Goal: Task Accomplishment & Management: Use online tool/utility

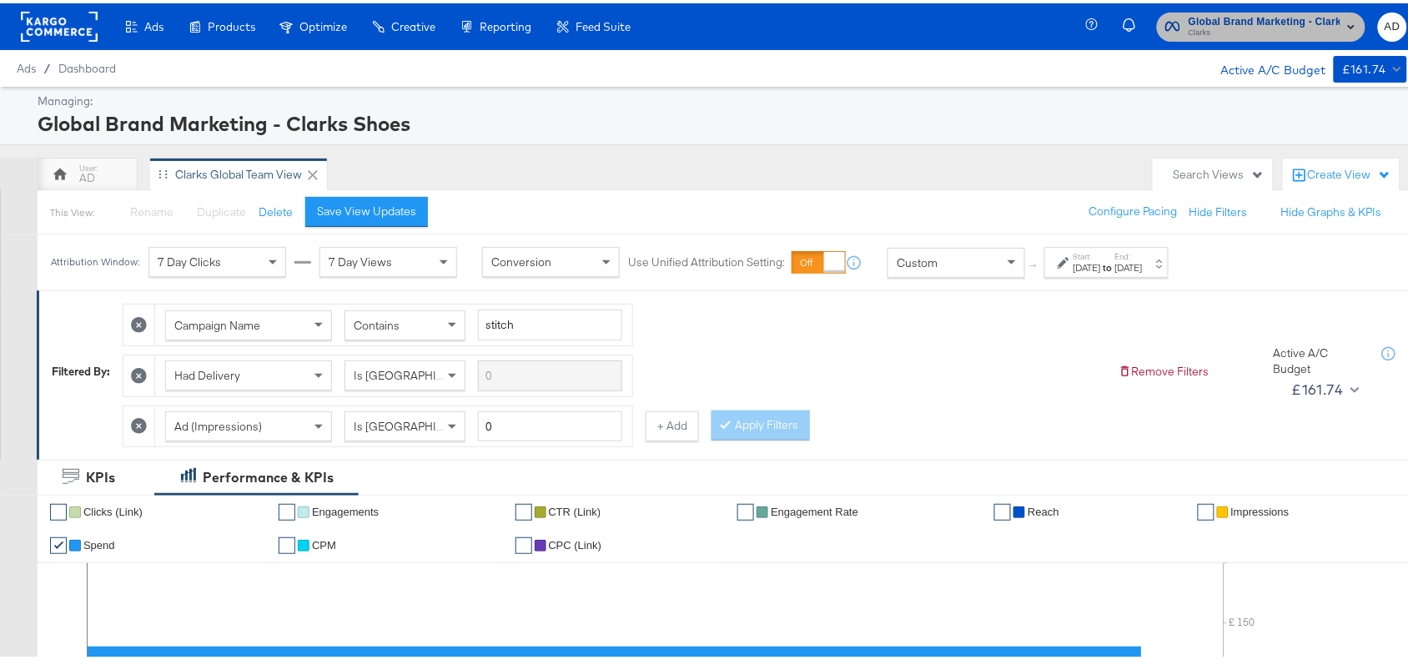
click at [1347, 19] on button "Global Brand Marketing - Clarks Shoes Clarks" at bounding box center [1261, 23] width 208 height 29
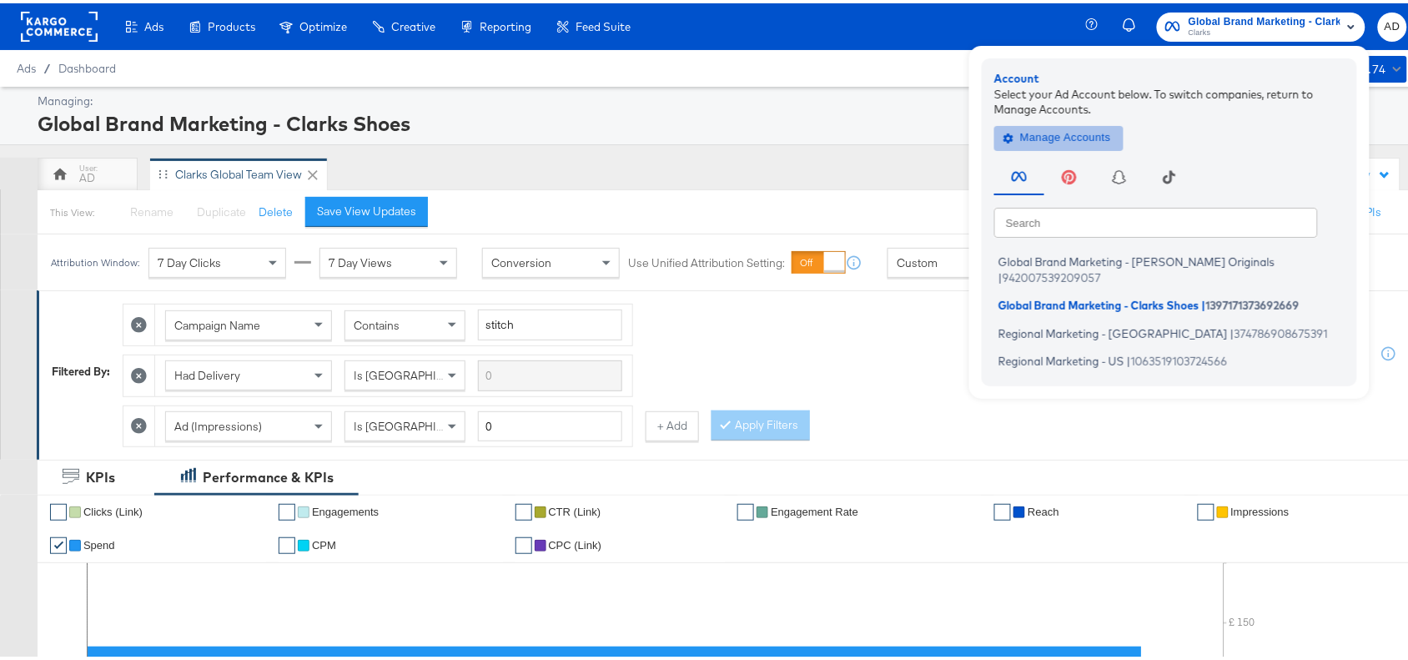
click at [1057, 132] on span "Manage Accounts" at bounding box center [1059, 134] width 104 height 19
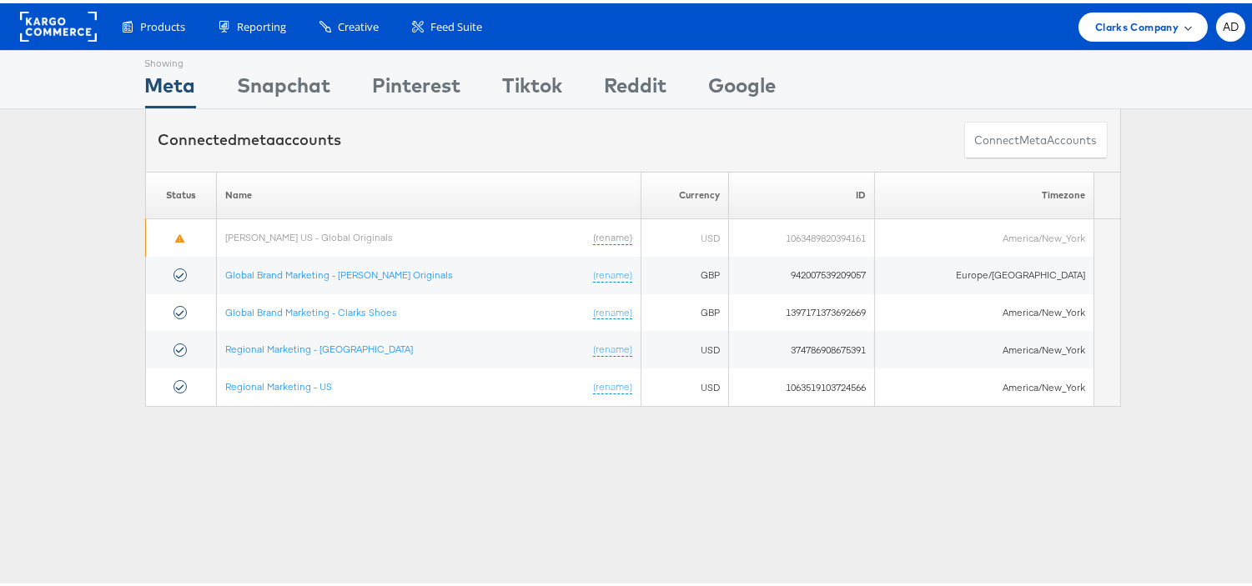
click at [1095, 23] on span "Clarks Company" at bounding box center [1136, 24] width 83 height 18
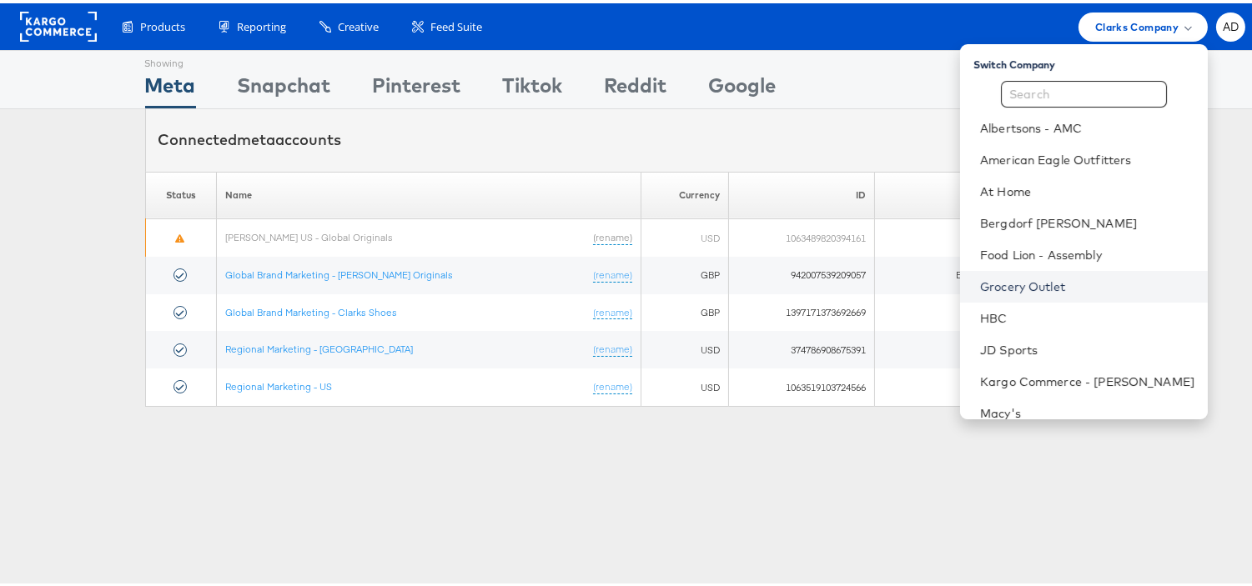
click at [980, 286] on link "Grocery Outlet" at bounding box center [1087, 283] width 214 height 17
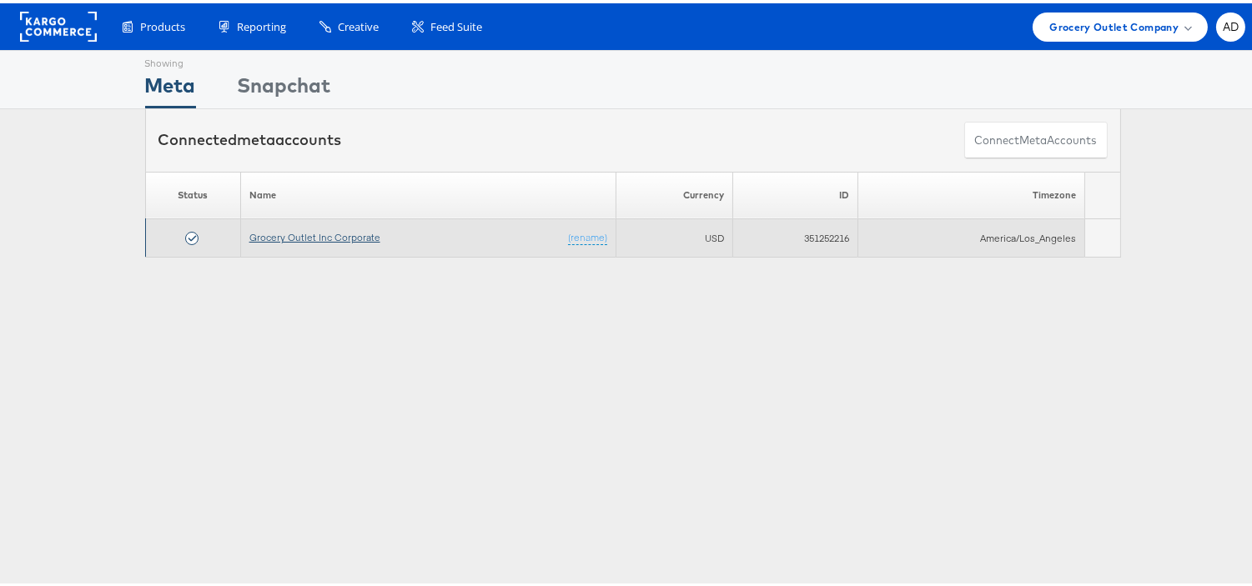
click at [315, 237] on link "Grocery Outlet Inc Corporate" at bounding box center [314, 234] width 131 height 13
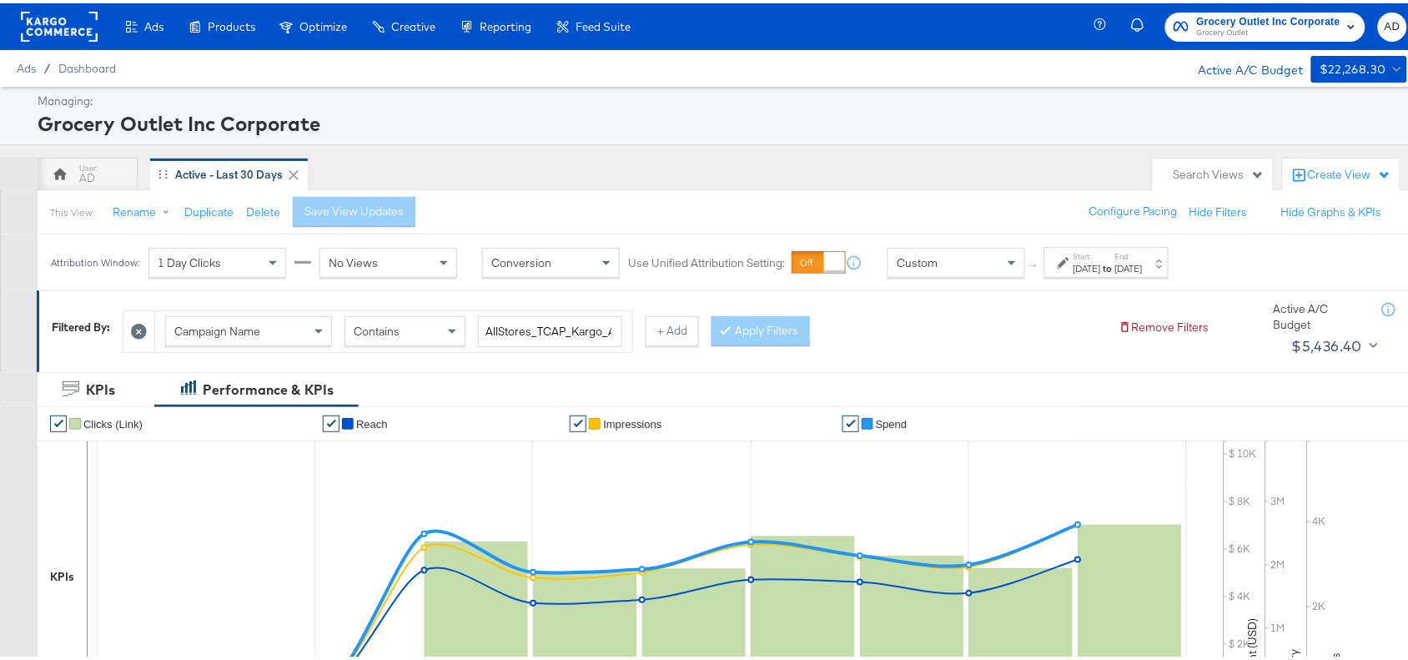
click at [1143, 272] on div "Sep 10th 2025" at bounding box center [1129, 265] width 28 height 13
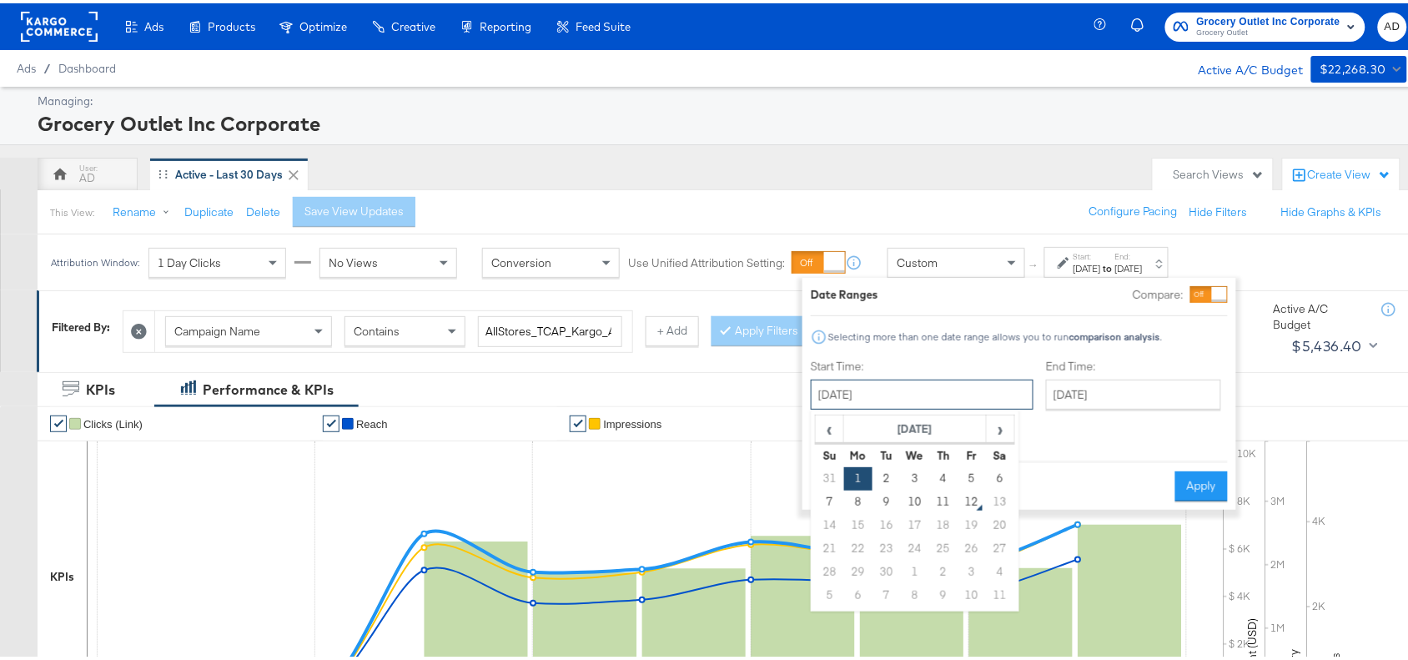
click at [952, 394] on input "September 1st 2025" at bounding box center [922, 391] width 223 height 30
click at [920, 498] on td "10" at bounding box center [915, 498] width 28 height 23
type input "September 10th 2025"
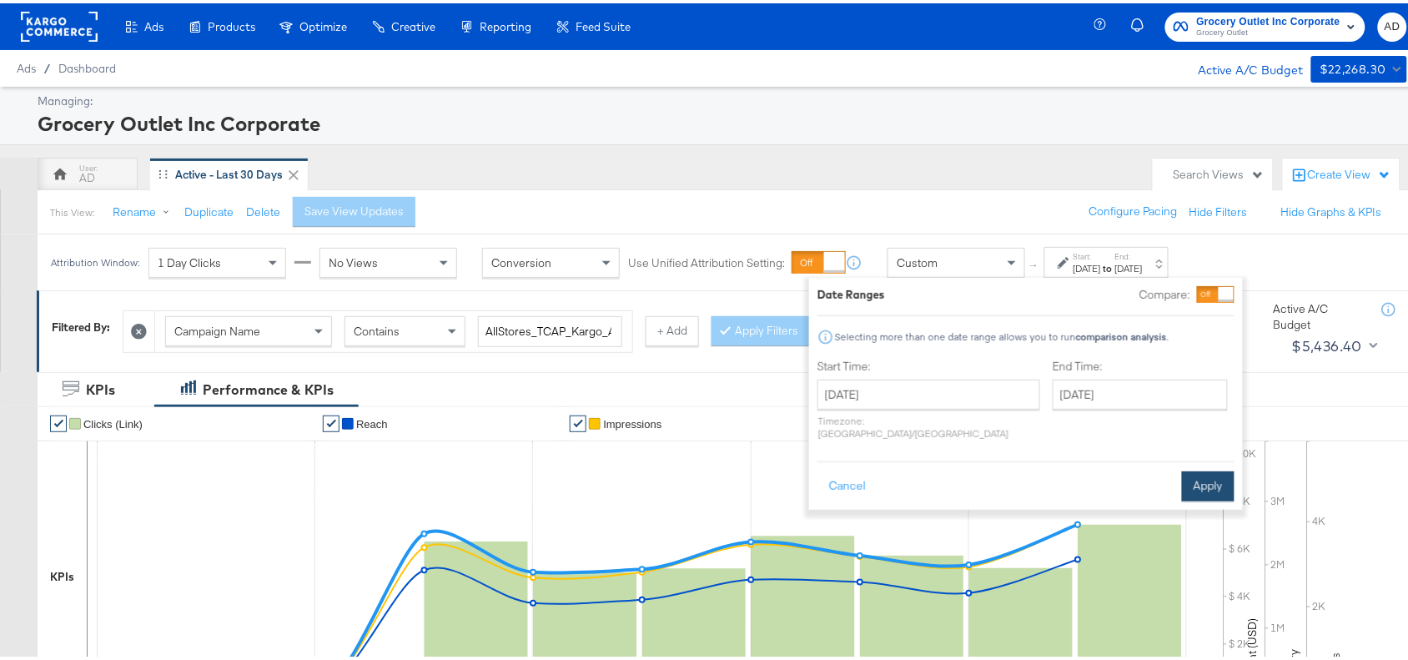
click at [1201, 468] on button "Apply" at bounding box center [1208, 483] width 53 height 30
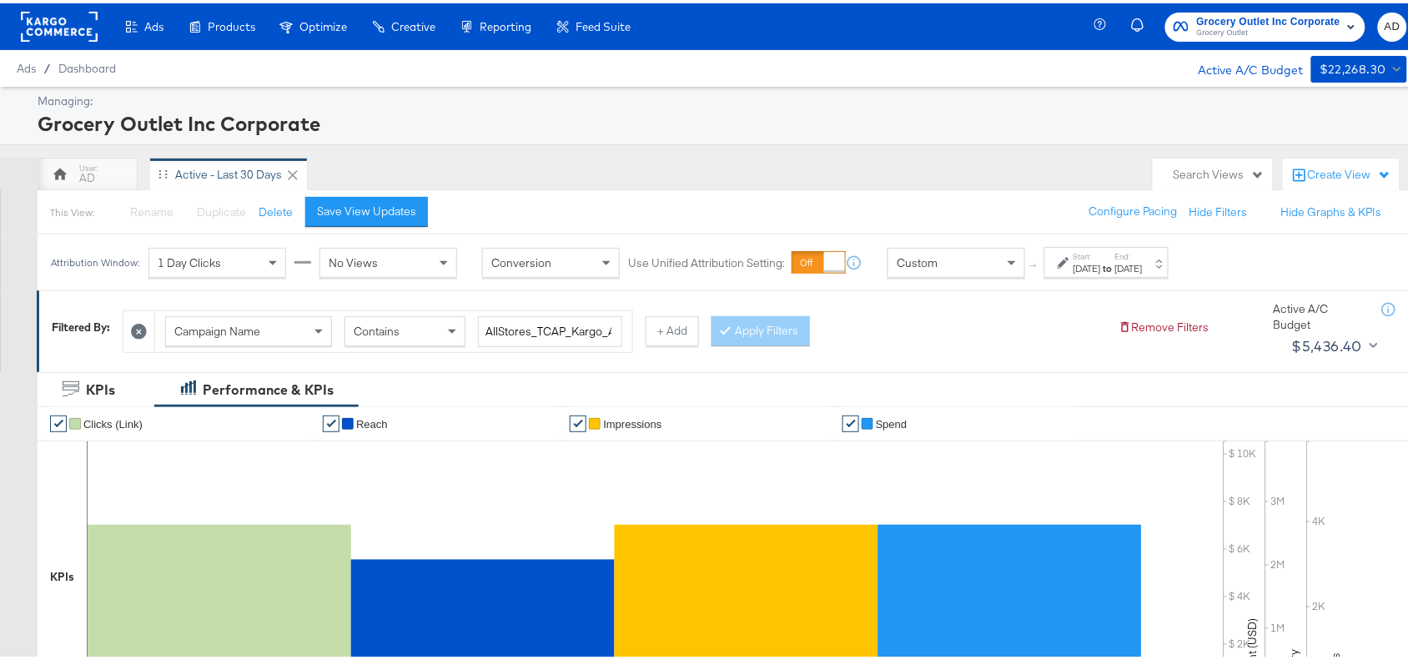
drag, startPoint x: 1138, startPoint y: 254, endPoint x: 1158, endPoint y: 253, distance: 19.3
click at [1143, 253] on div "Start: Sep 10th 2025 to End: Sep 10th 2025" at bounding box center [1107, 260] width 69 height 24
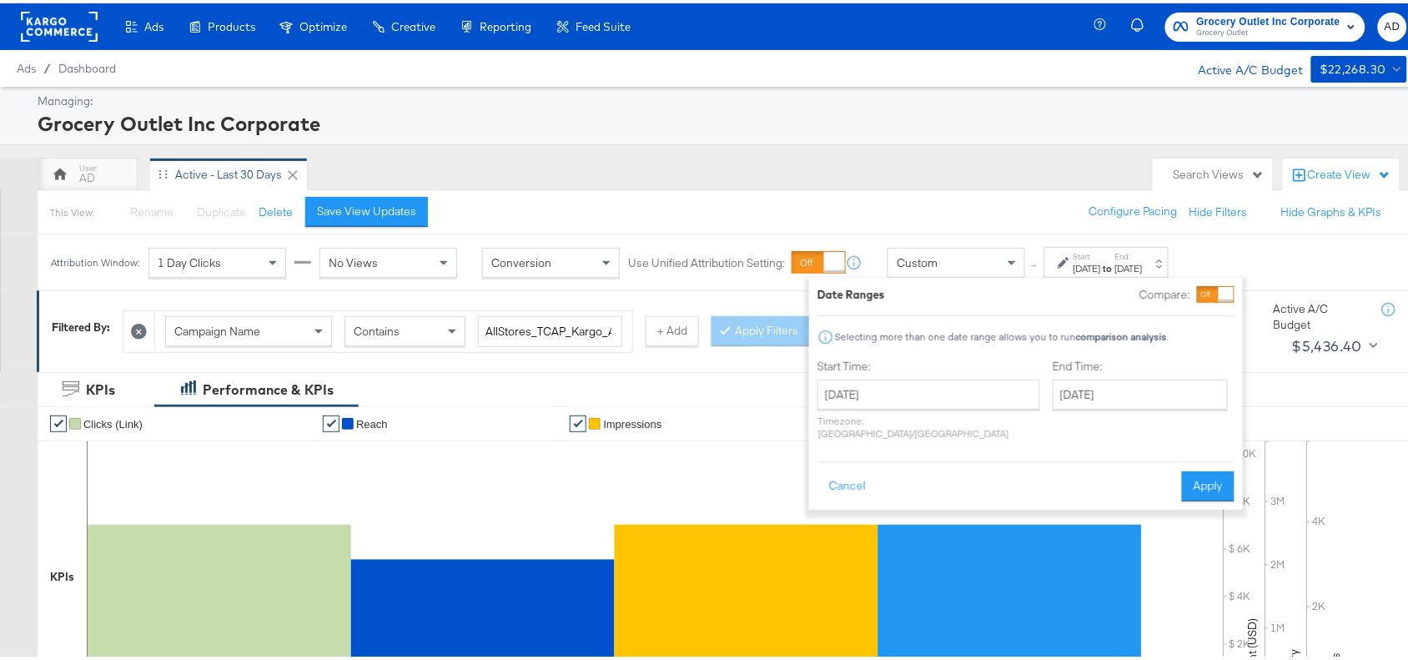
click at [1143, 253] on label "End:" at bounding box center [1129, 253] width 28 height 11
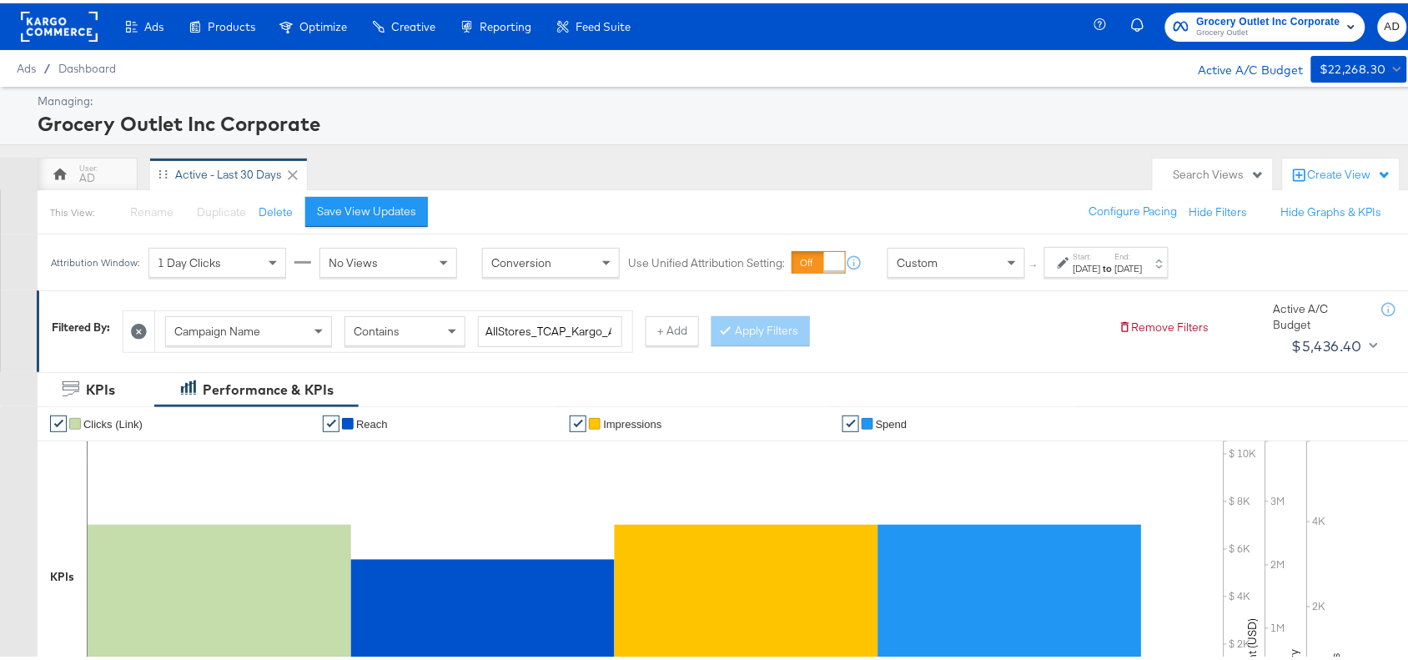
click at [1101, 251] on label "Start:" at bounding box center [1087, 253] width 28 height 11
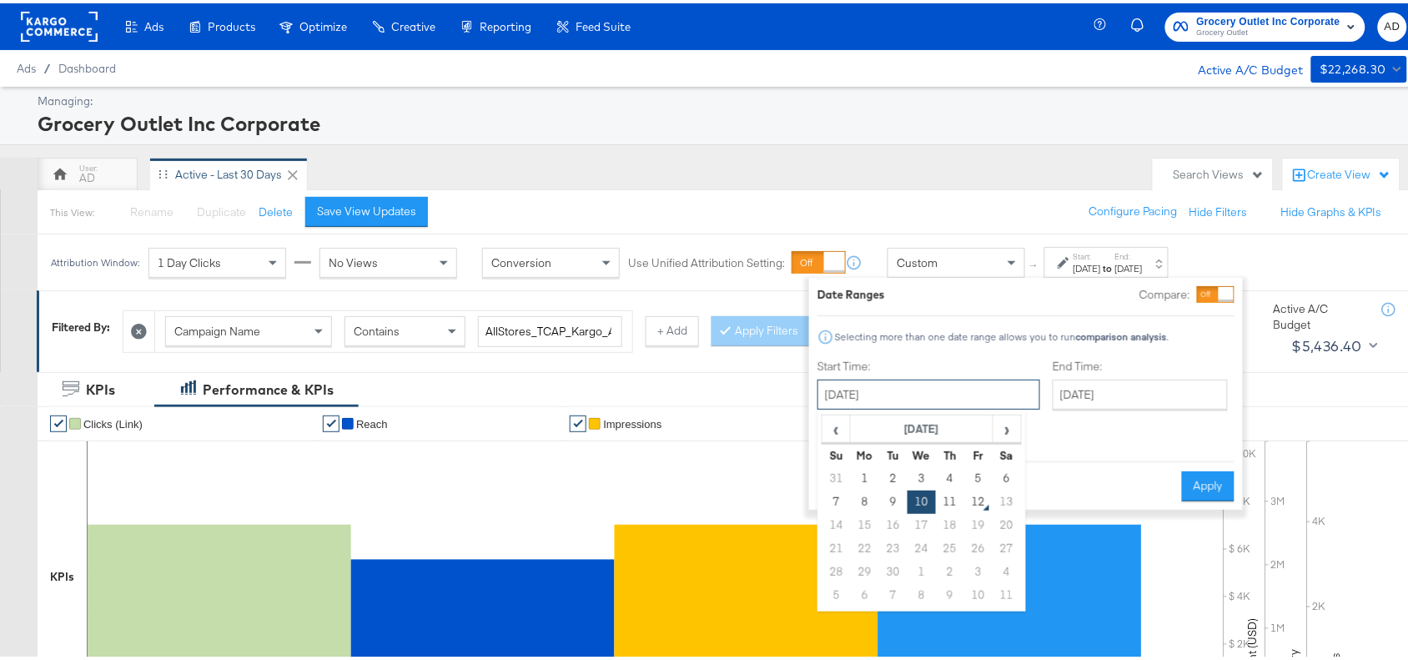
click at [920, 404] on input "September 10th 2025" at bounding box center [928, 391] width 223 height 30
click at [948, 497] on td "11" at bounding box center [950, 498] width 28 height 23
type input "September 11th 2025"
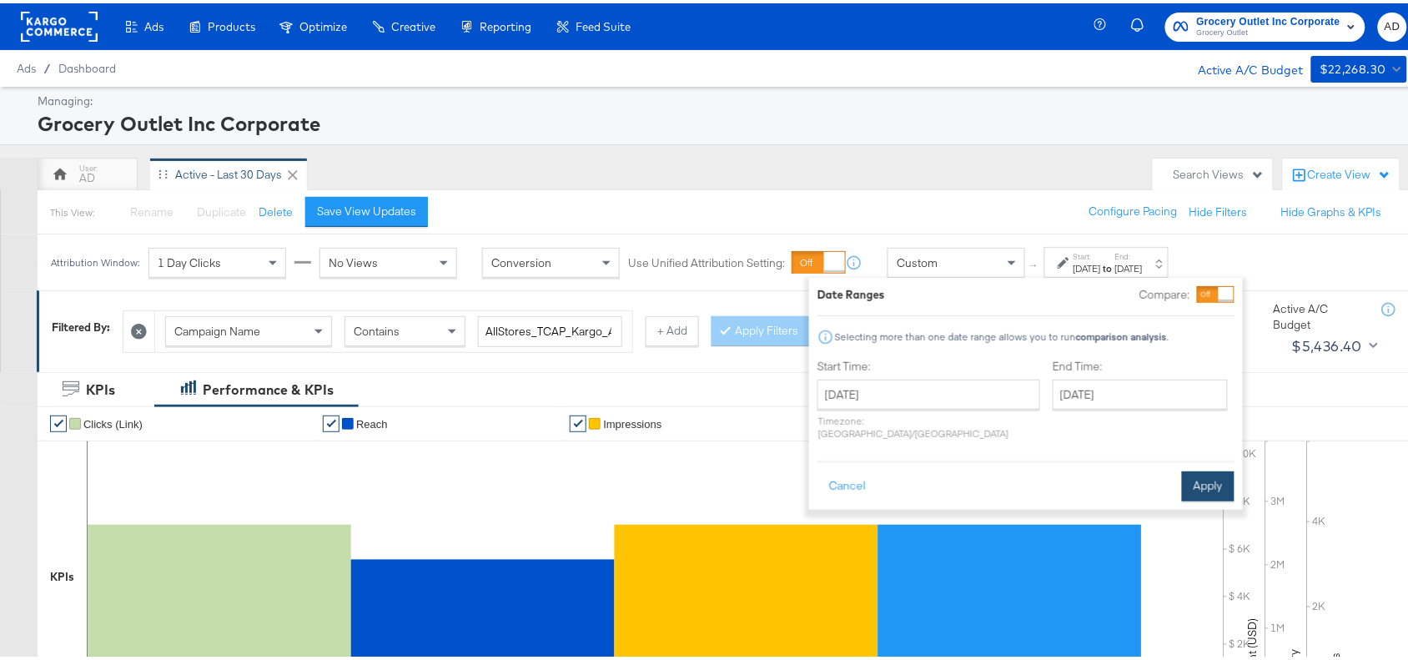
click at [1205, 470] on button "Apply" at bounding box center [1208, 483] width 53 height 30
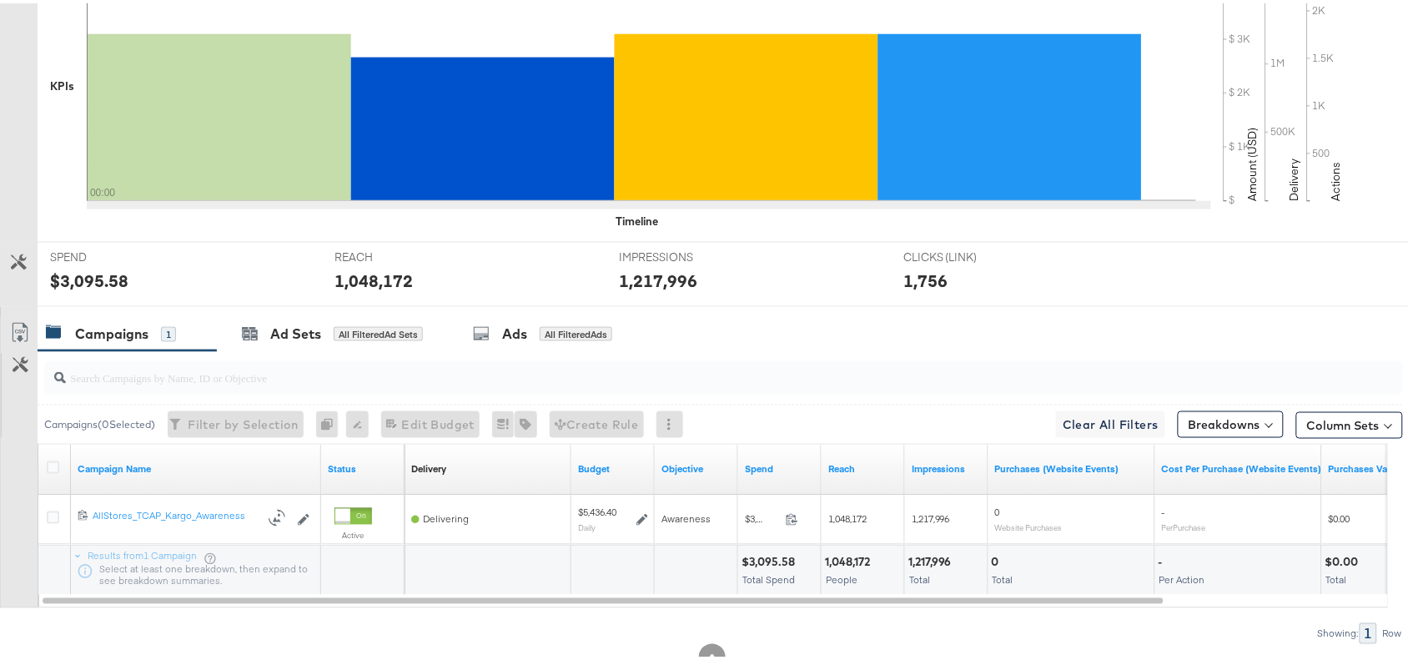
scroll to position [546, 0]
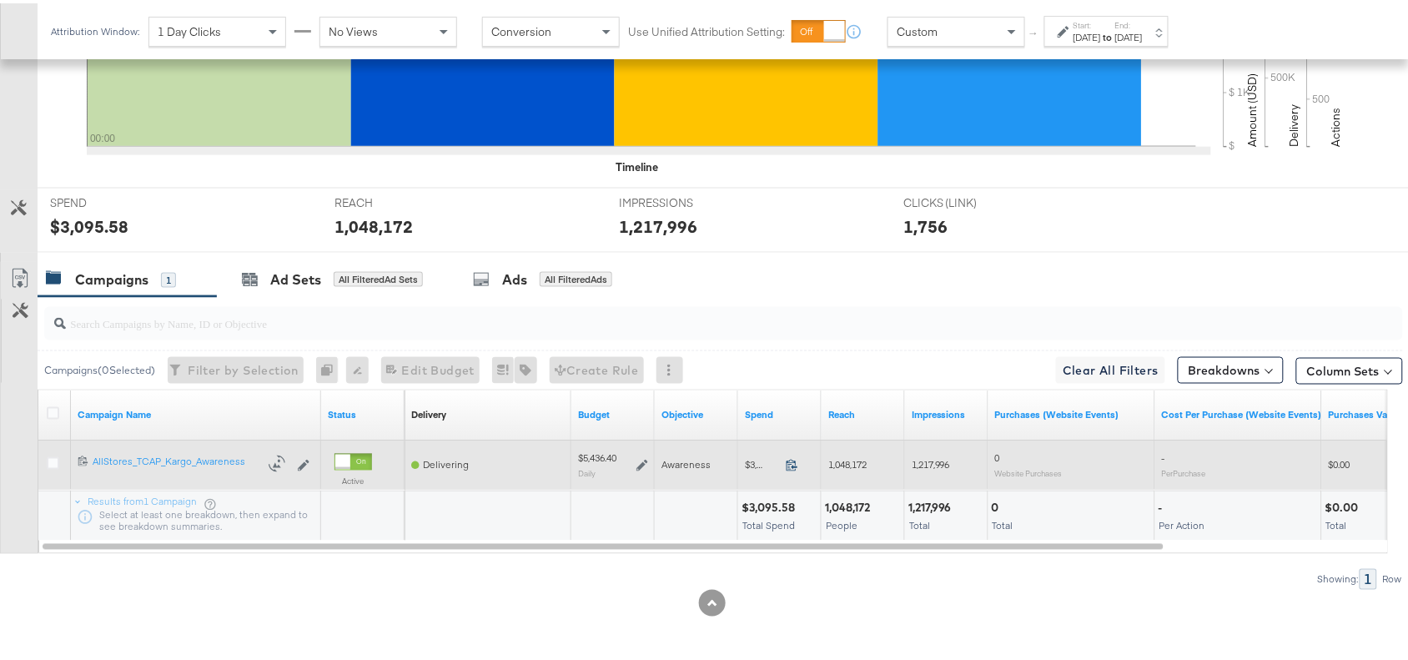
click at [791, 459] on icon at bounding box center [792, 461] width 13 height 13
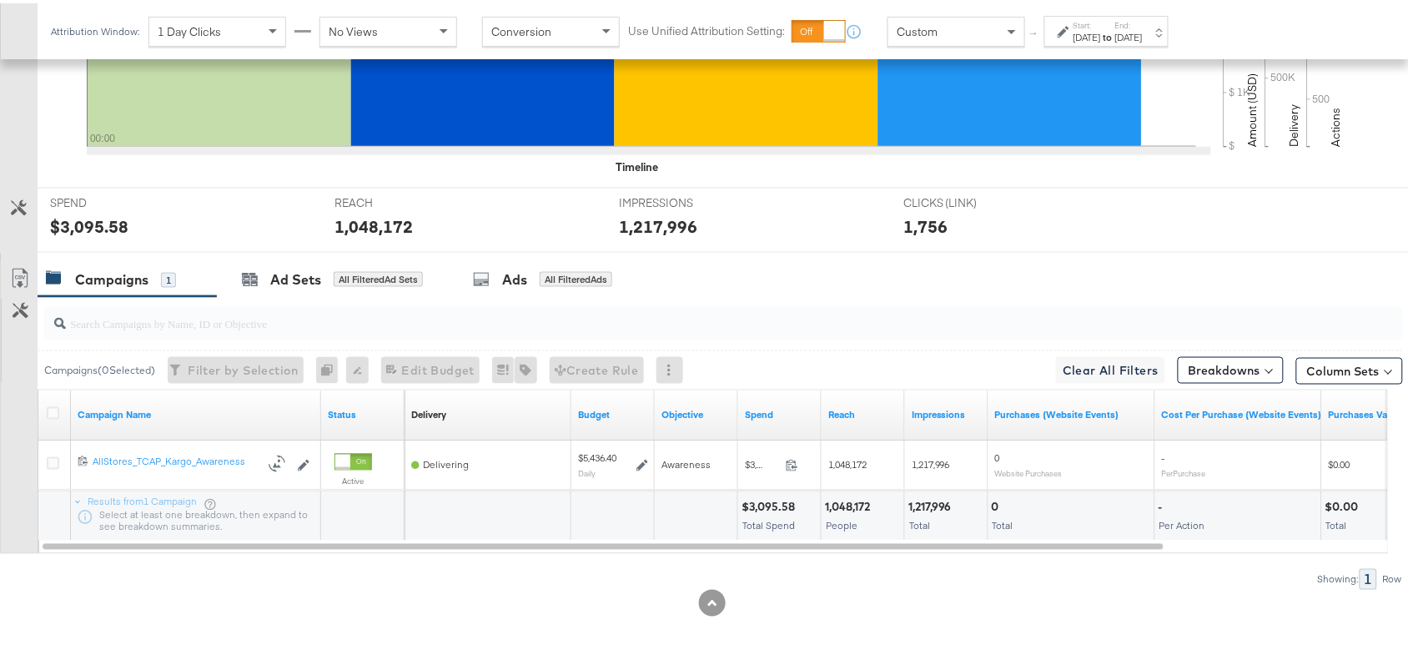
click at [1143, 23] on label "End:" at bounding box center [1129, 22] width 28 height 11
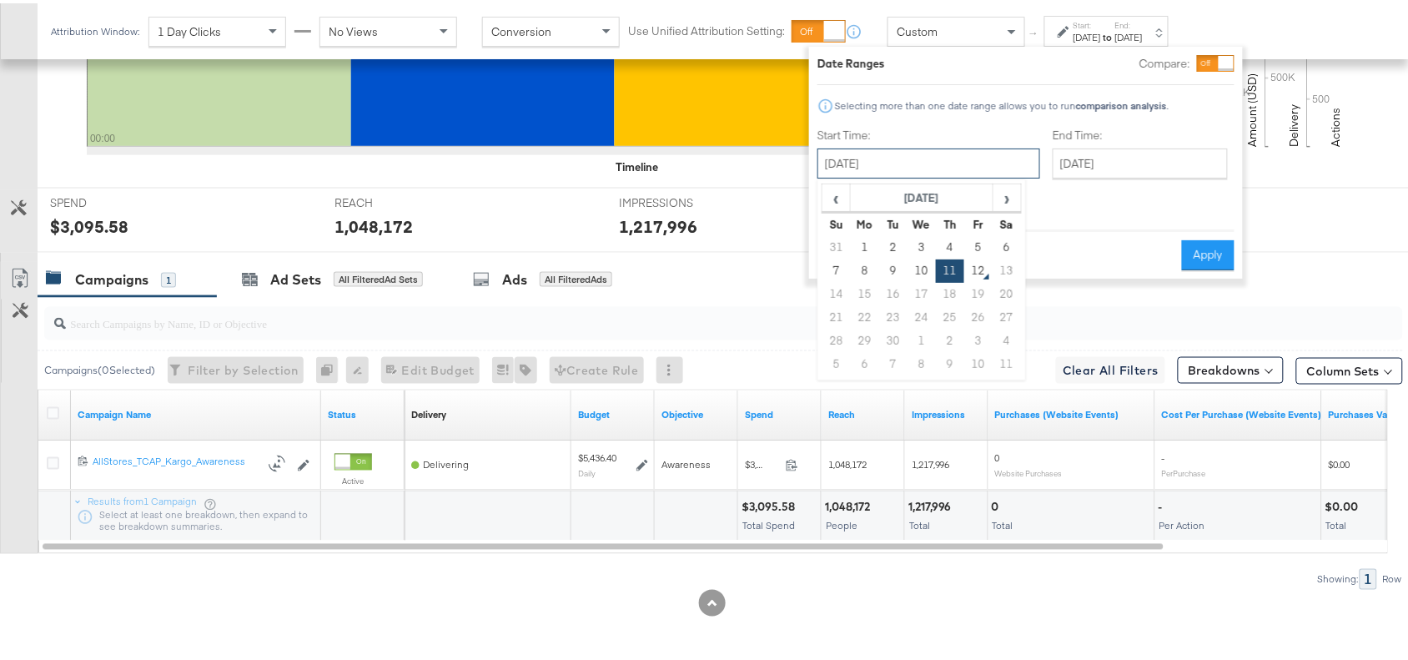
click at [930, 156] on input "September 11th 2025" at bounding box center [928, 160] width 223 height 30
click at [920, 242] on td "3" at bounding box center [921, 244] width 28 height 23
type input "September 3rd 2025"
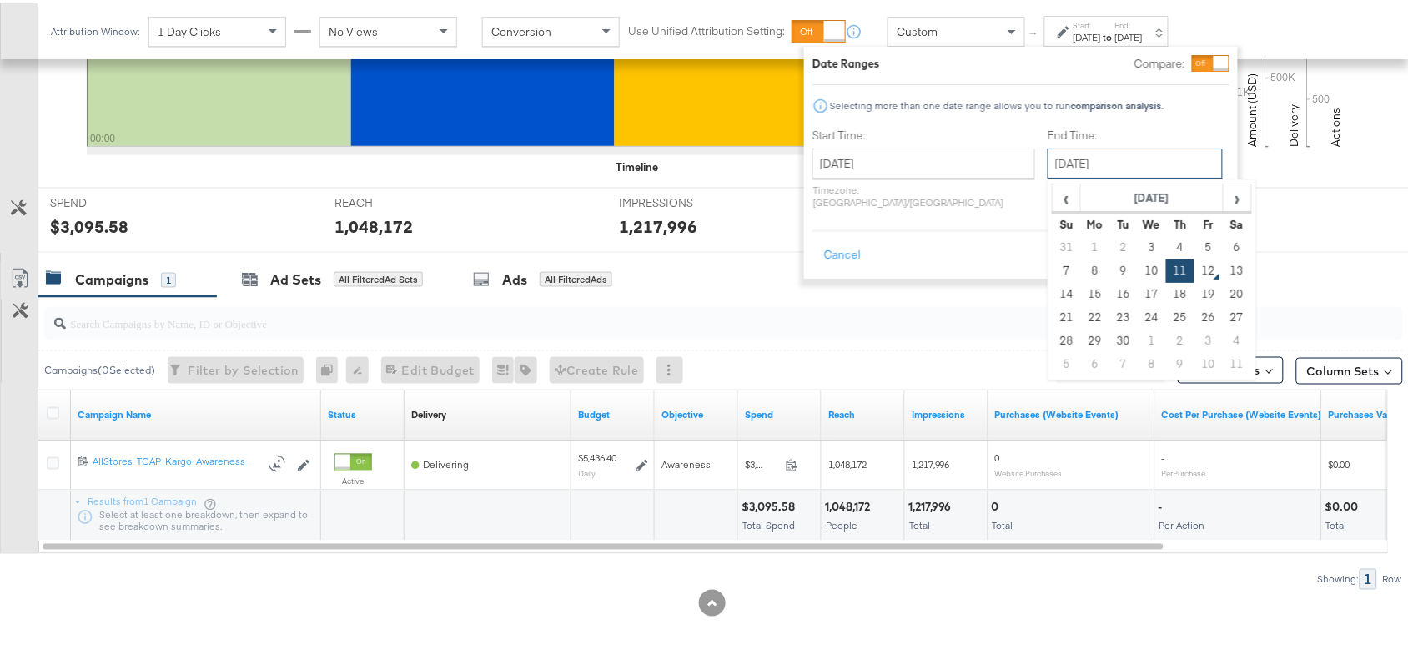
click at [1082, 161] on input "September 11th 2025" at bounding box center [1134, 160] width 175 height 30
click at [1138, 233] on td "3" at bounding box center [1152, 244] width 28 height 23
type input "September 3rd 2025"
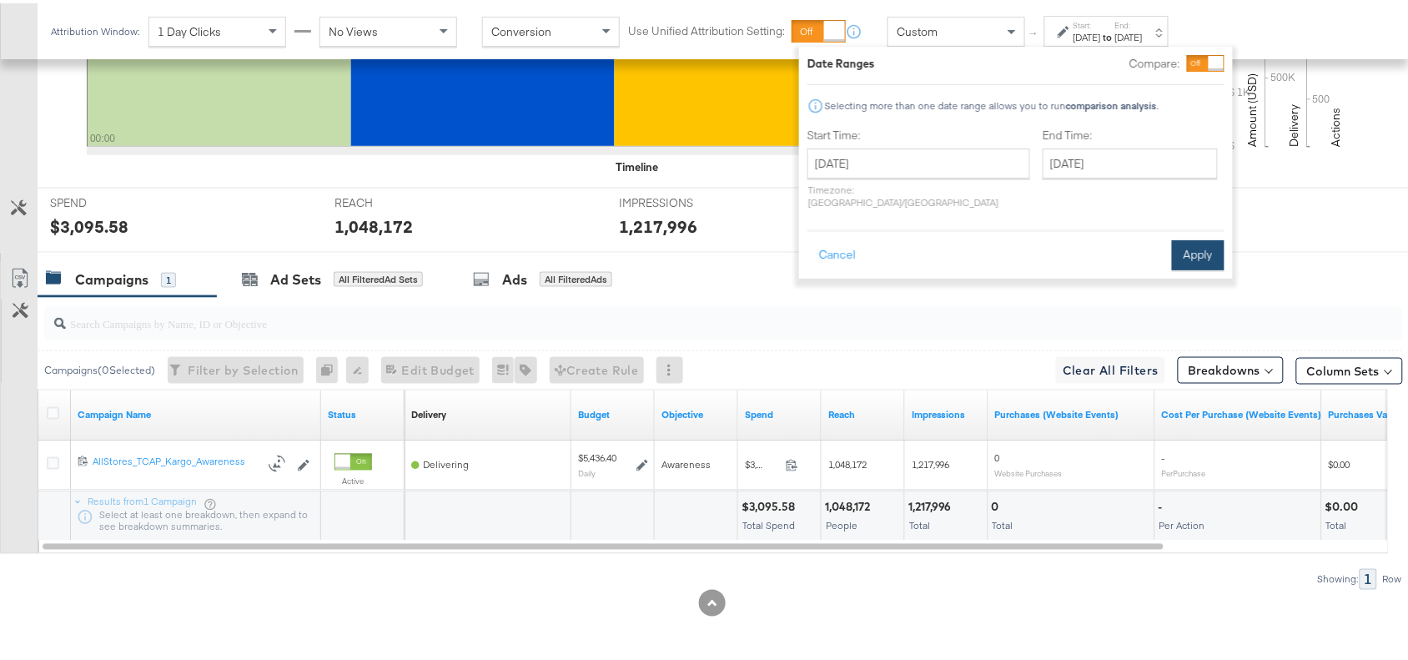
click at [1194, 237] on button "Apply" at bounding box center [1198, 252] width 53 height 30
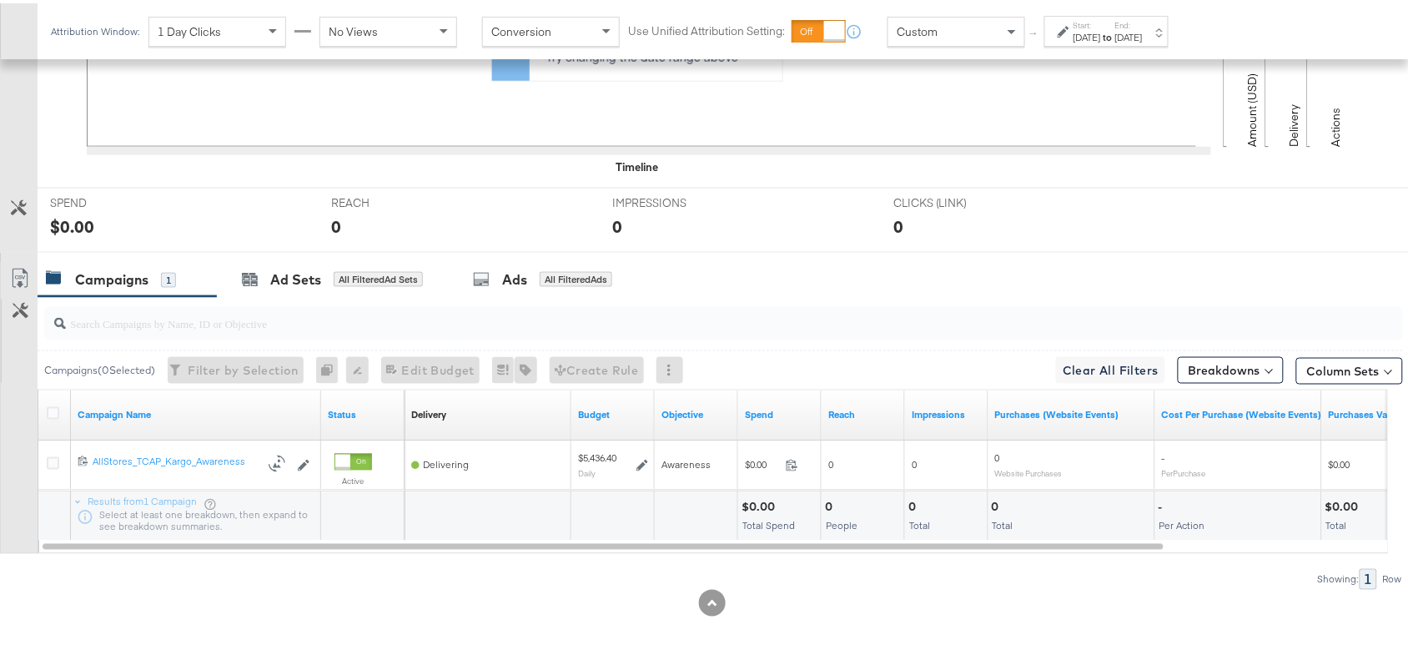
click at [1143, 21] on label "End:" at bounding box center [1129, 22] width 28 height 11
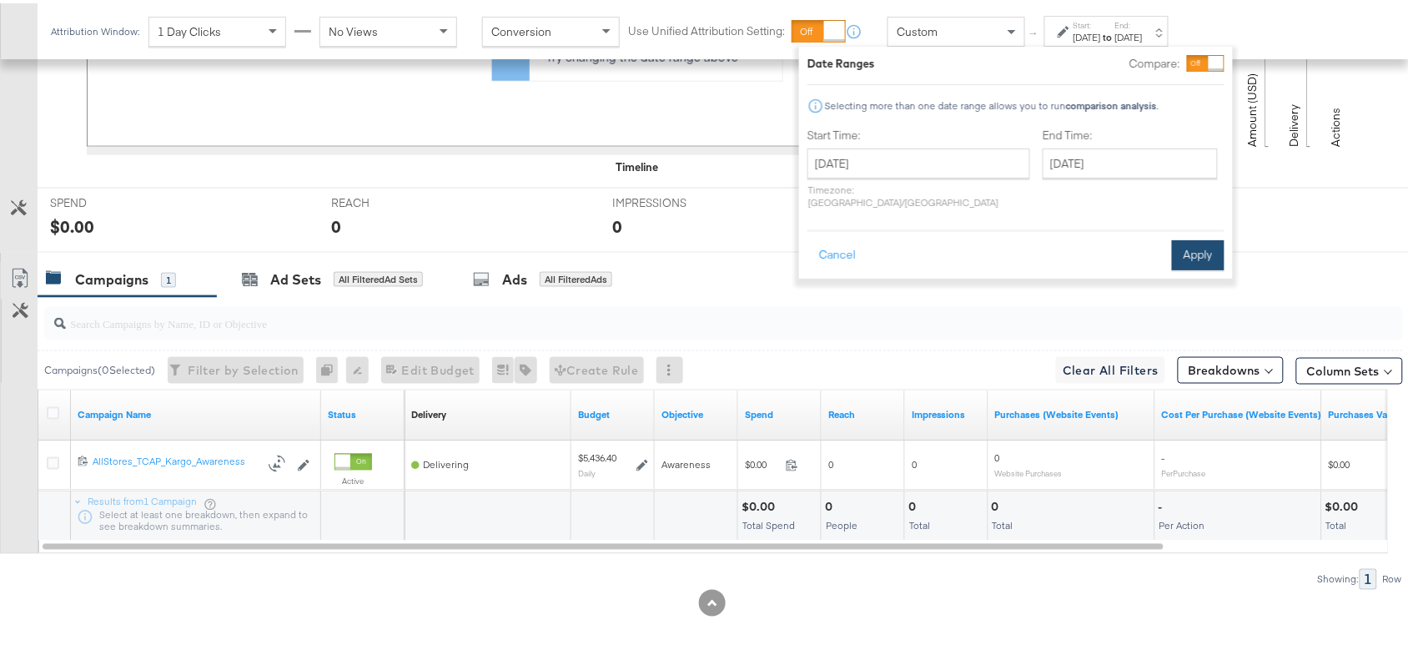
click at [1191, 237] on button "Apply" at bounding box center [1198, 252] width 53 height 30
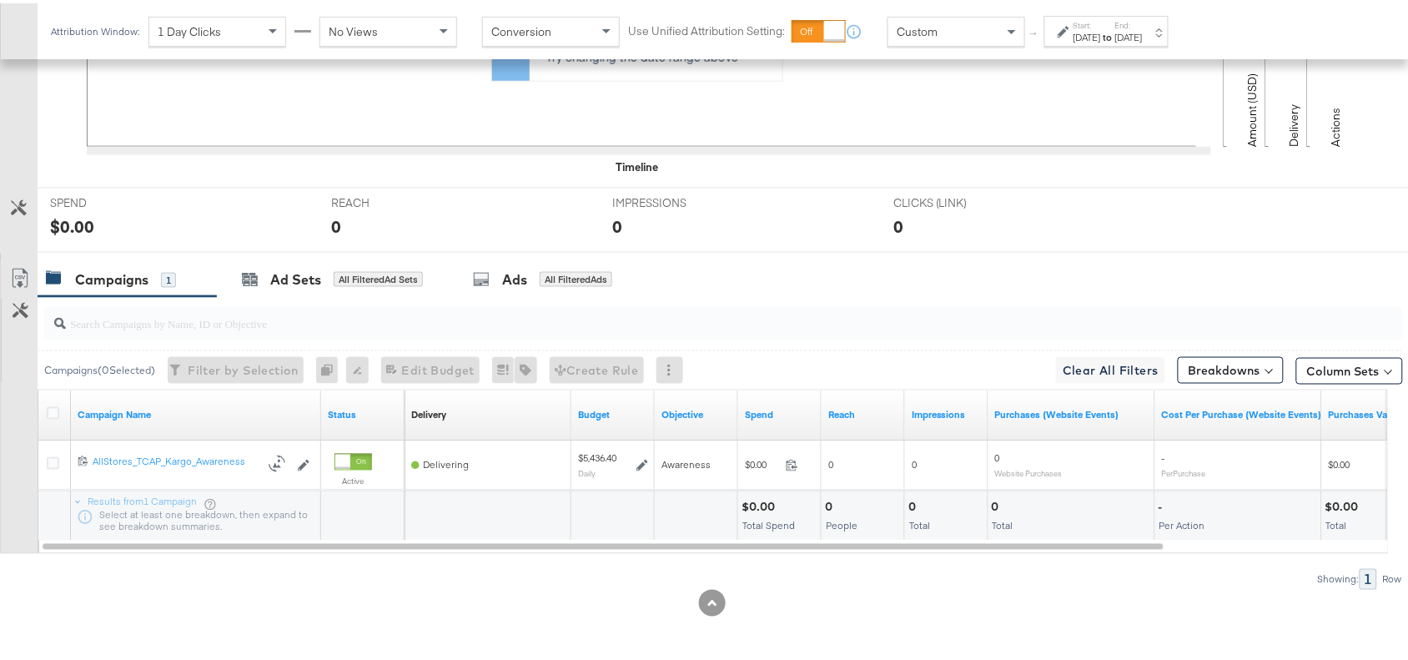
click at [1115, 32] on strong "to" at bounding box center [1108, 34] width 14 height 13
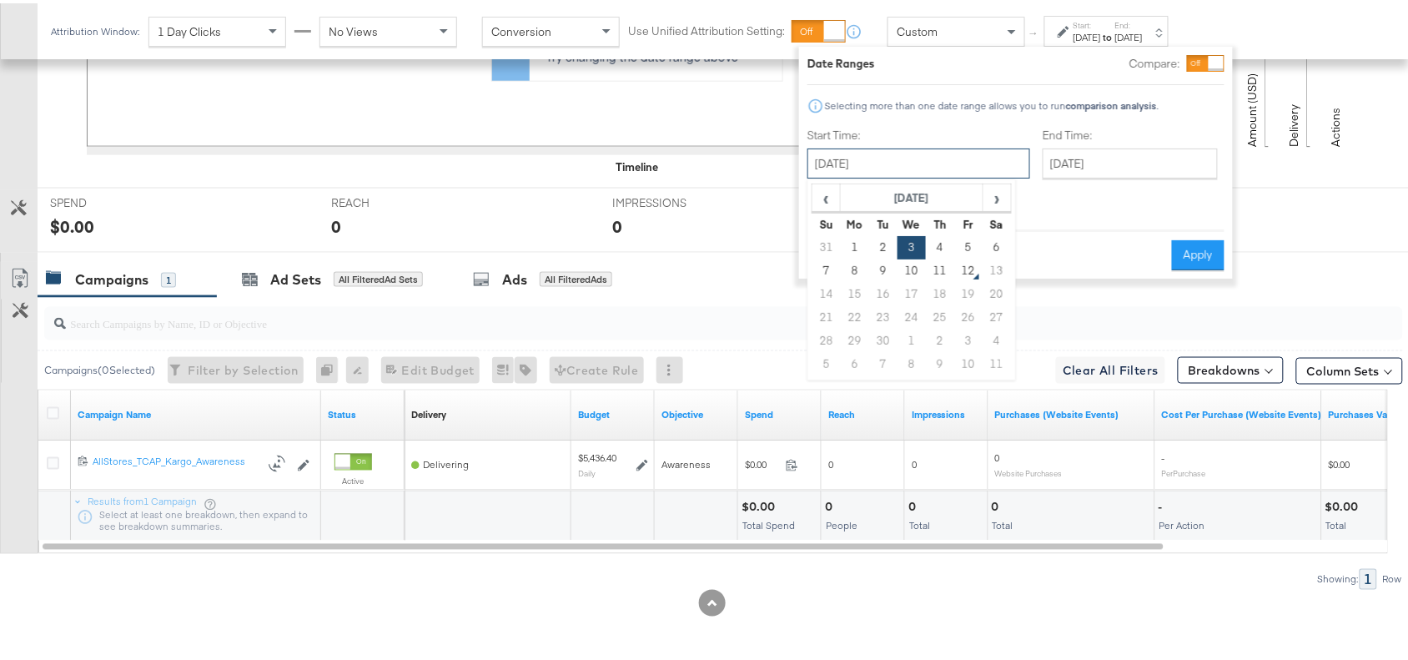
click at [930, 160] on input "September 3rd 2025" at bounding box center [918, 160] width 223 height 30
click at [913, 269] on td "10" at bounding box center [911, 267] width 28 height 23
type input "September 10th 2025"
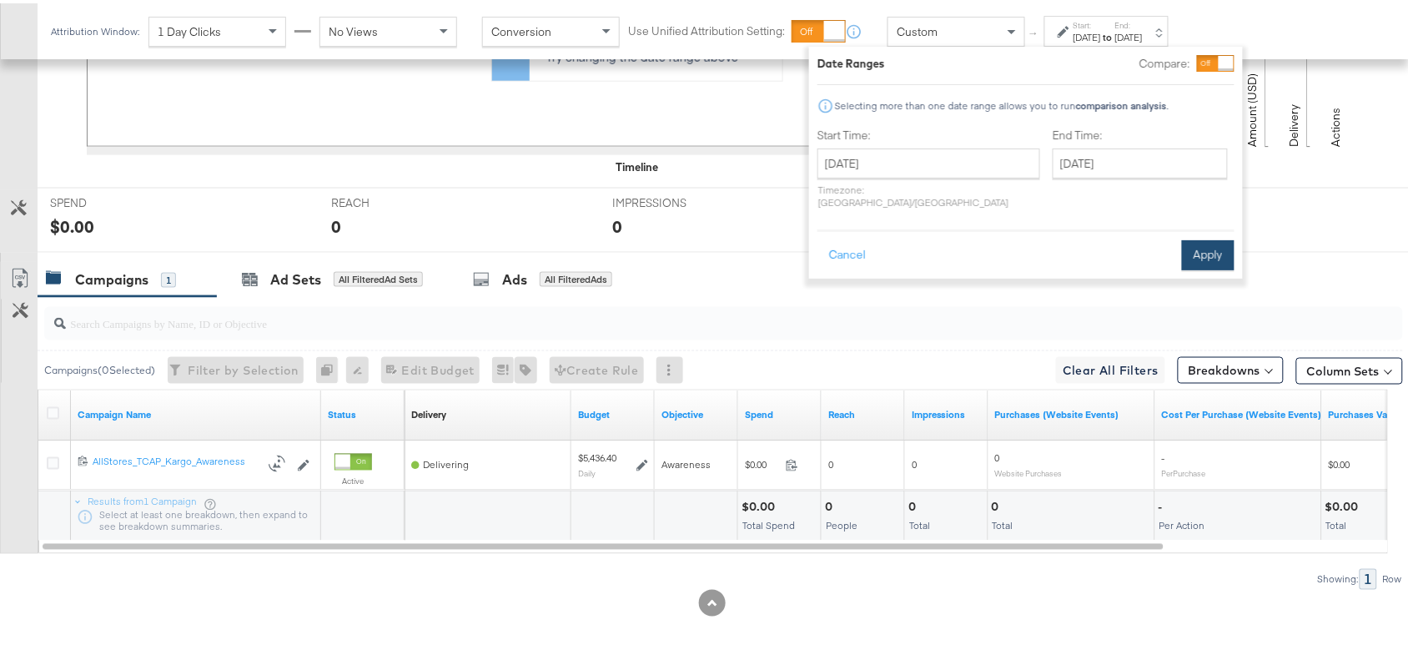
click at [1187, 237] on button "Apply" at bounding box center [1208, 252] width 53 height 30
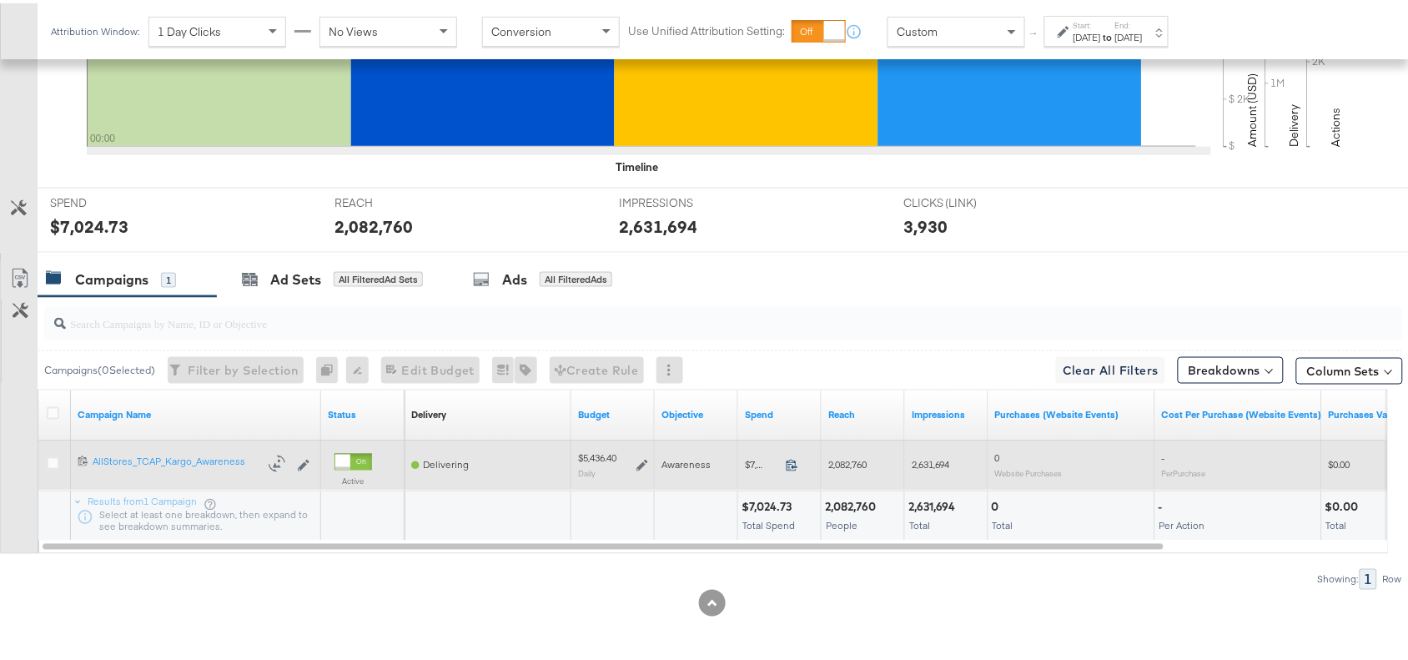
click at [795, 460] on icon at bounding box center [791, 462] width 11 height 12
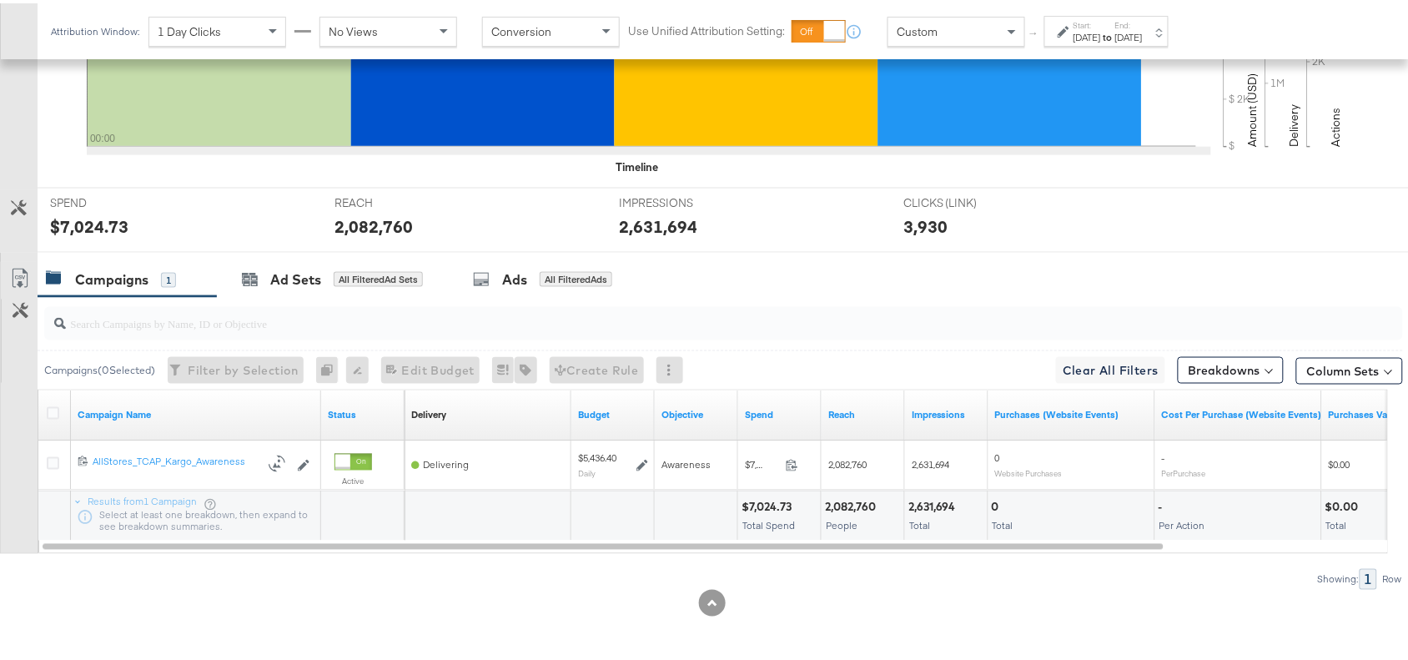
click at [1143, 28] on div "Sep 10th 2025" at bounding box center [1129, 34] width 28 height 13
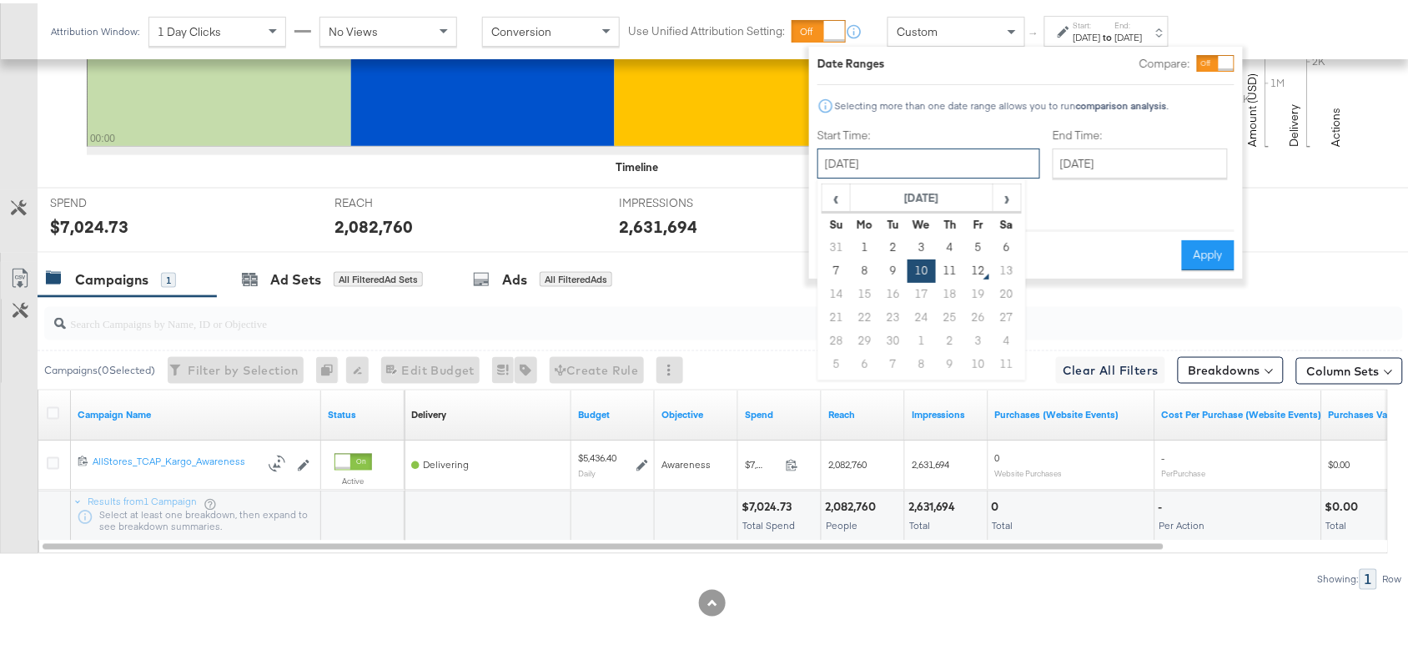
click at [894, 147] on input "September 10th 2025" at bounding box center [928, 160] width 223 height 30
click at [894, 272] on td "9" at bounding box center [893, 267] width 28 height 23
type input "September 9th 2025"
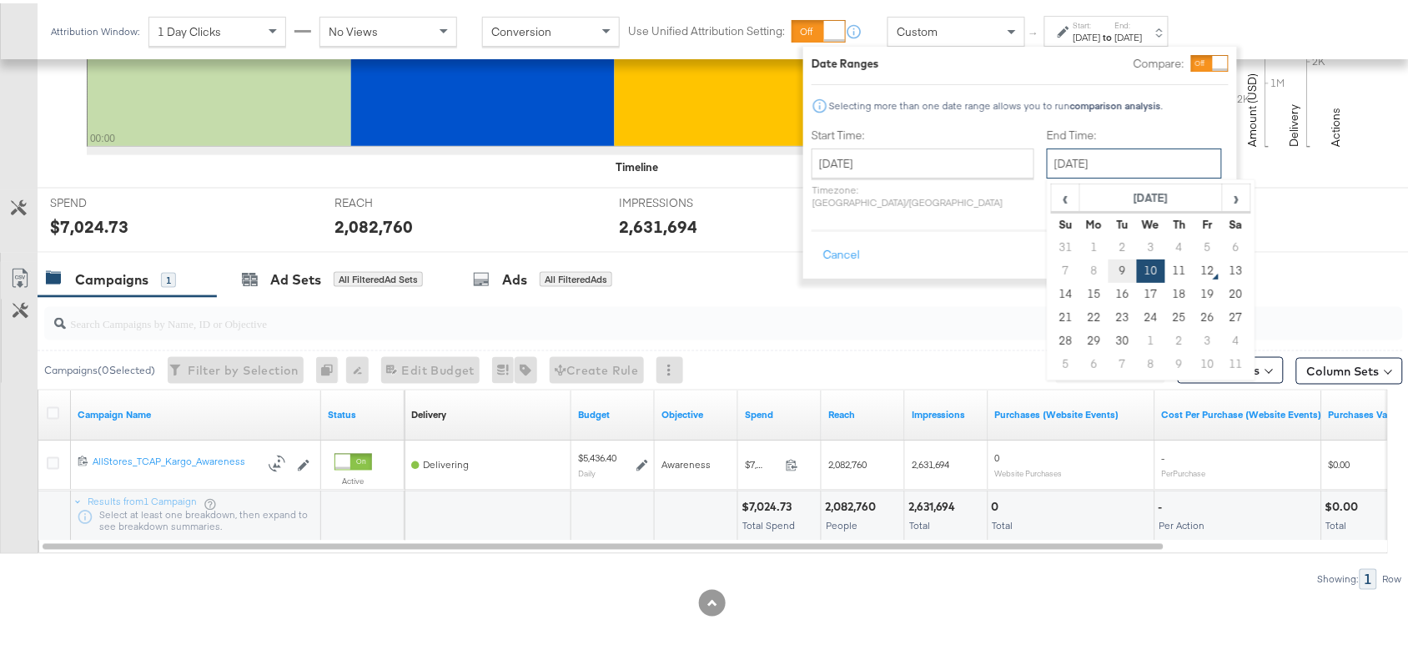
drag, startPoint x: 1114, startPoint y: 169, endPoint x: 1072, endPoint y: 272, distance: 111.0
click at [1072, 175] on div "September 10th 2025 ‹ September 2025 › Su Mo Tu We Th Fr Sa 31 1 2 3 4 5 6 7 8 …" at bounding box center [1134, 160] width 175 height 30
click at [1108, 272] on td "9" at bounding box center [1122, 267] width 28 height 23
type input "September 9th 2025"
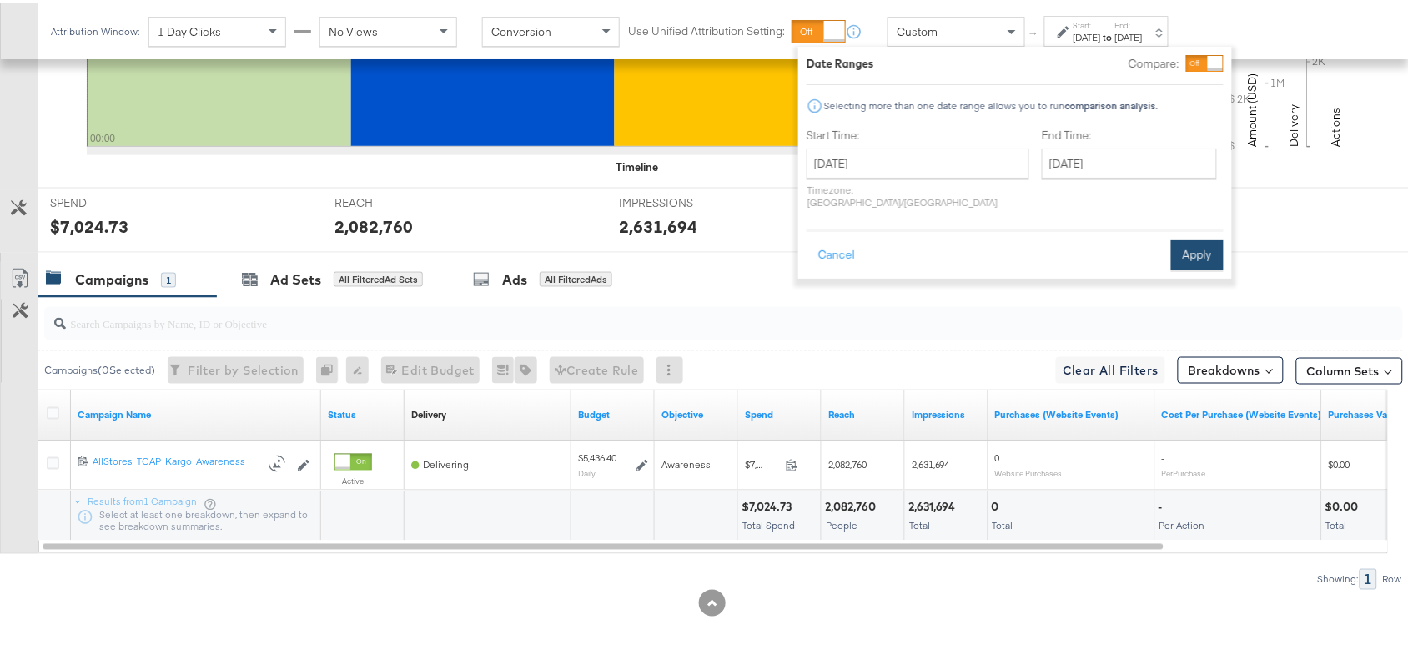
click at [1197, 239] on button "Apply" at bounding box center [1197, 252] width 53 height 30
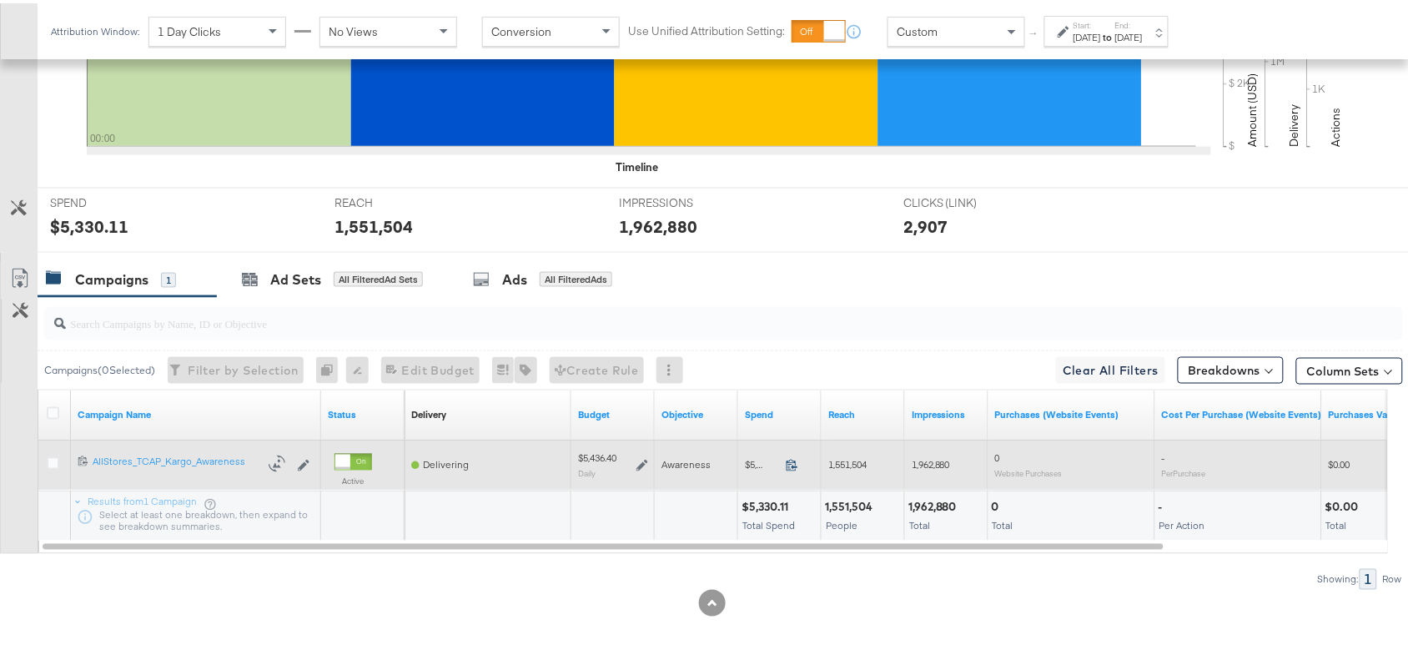
click at [795, 460] on icon at bounding box center [791, 462] width 11 height 12
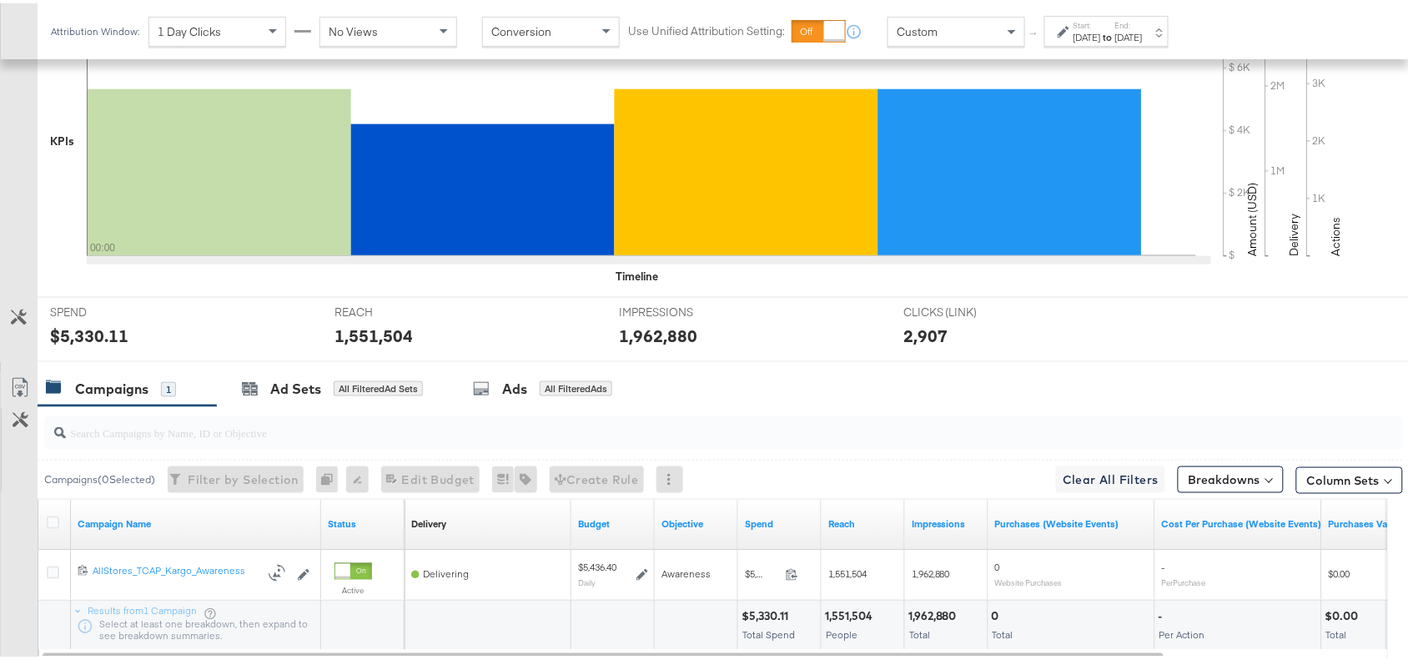
scroll to position [422, 0]
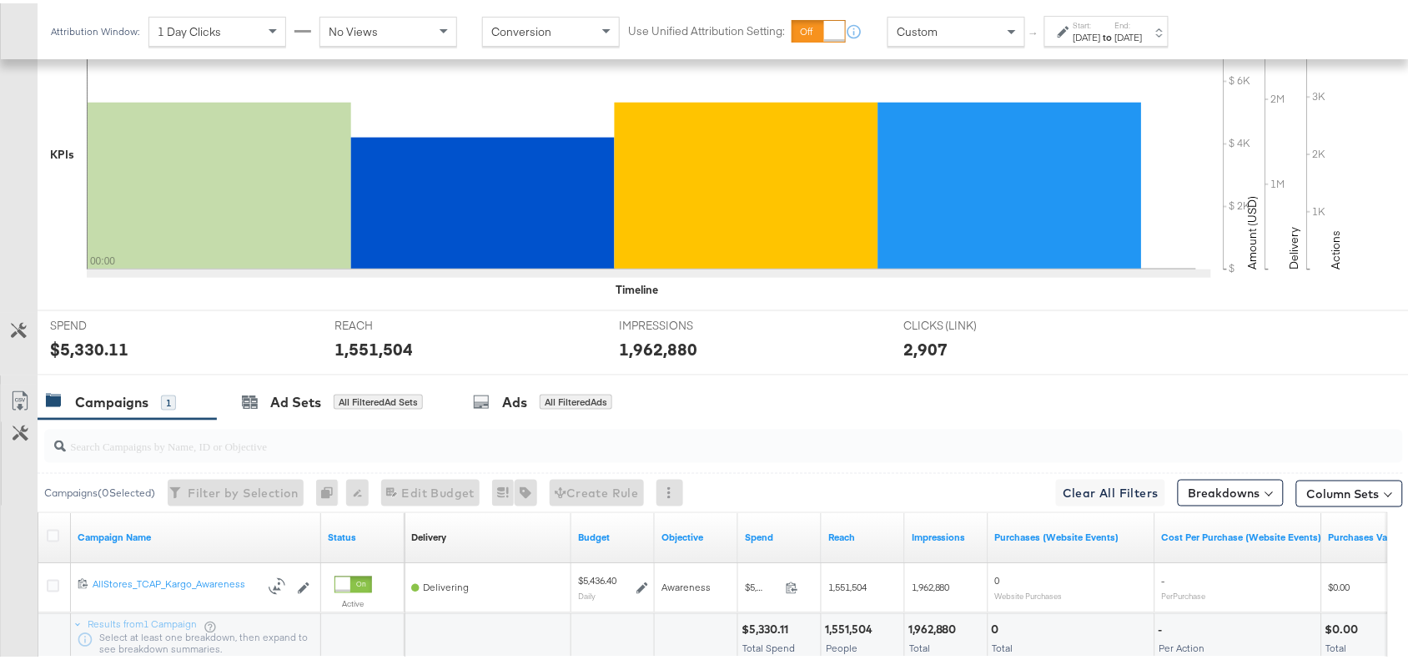
click at [1101, 22] on label "Start:" at bounding box center [1087, 22] width 28 height 11
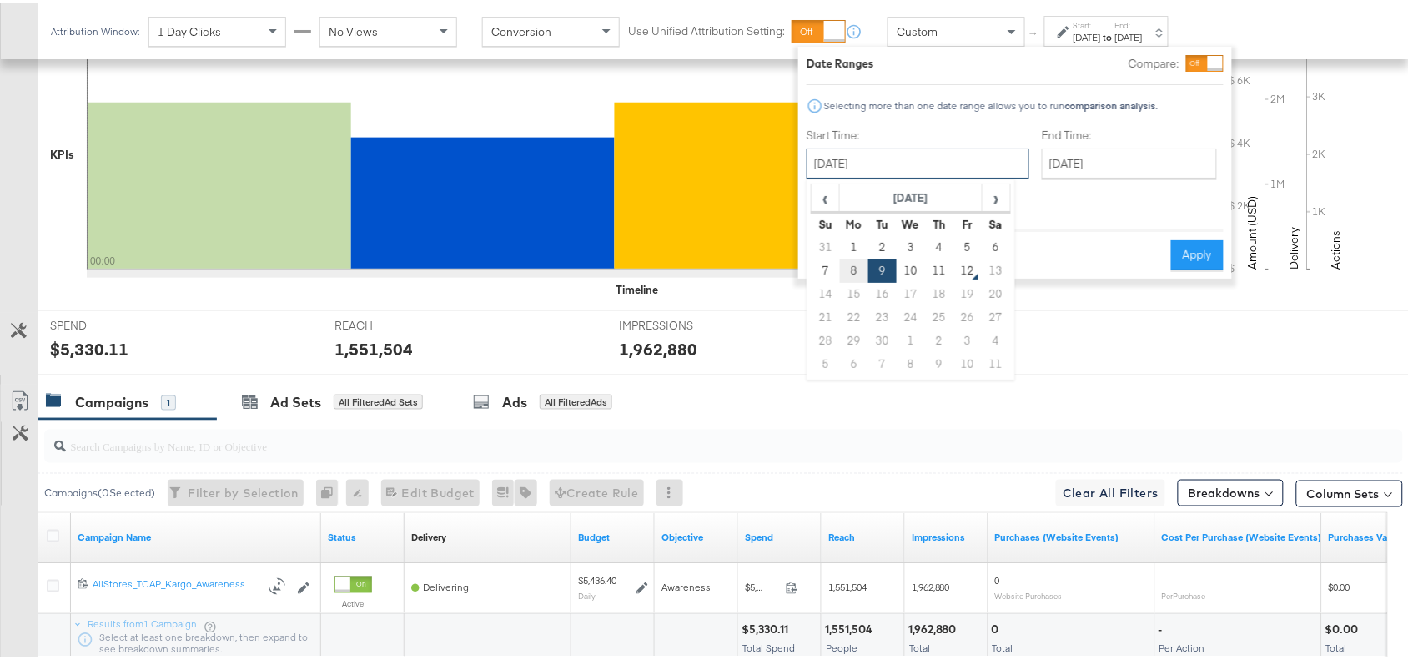
drag, startPoint x: 930, startPoint y: 160, endPoint x: 853, endPoint y: 259, distance: 125.4
click at [853, 175] on div "September 9th 2025 ‹ September 2025 › Su Mo Tu We Th Fr Sa 31 1 2 3 4 5 6 7 8 9…" at bounding box center [917, 160] width 223 height 30
click at [853, 259] on td "8" at bounding box center [854, 267] width 28 height 23
type input "September 8th 2025"
click at [1052, 143] on div "End Time: September 9th 2025 ‹ September 2025 › Su Mo Tu We Th Fr Sa 31 1 2 3 4…" at bounding box center [1133, 168] width 182 height 88
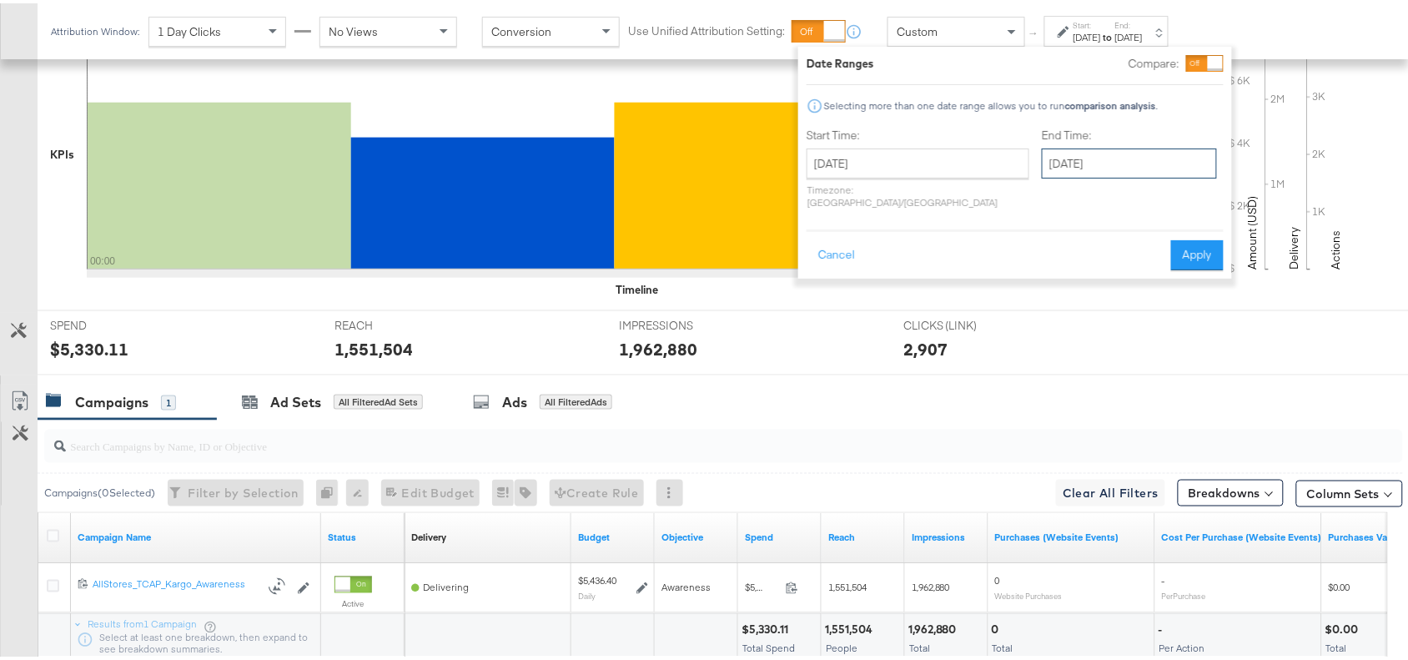
click at [1070, 150] on input "September 9th 2025" at bounding box center [1129, 160] width 175 height 30
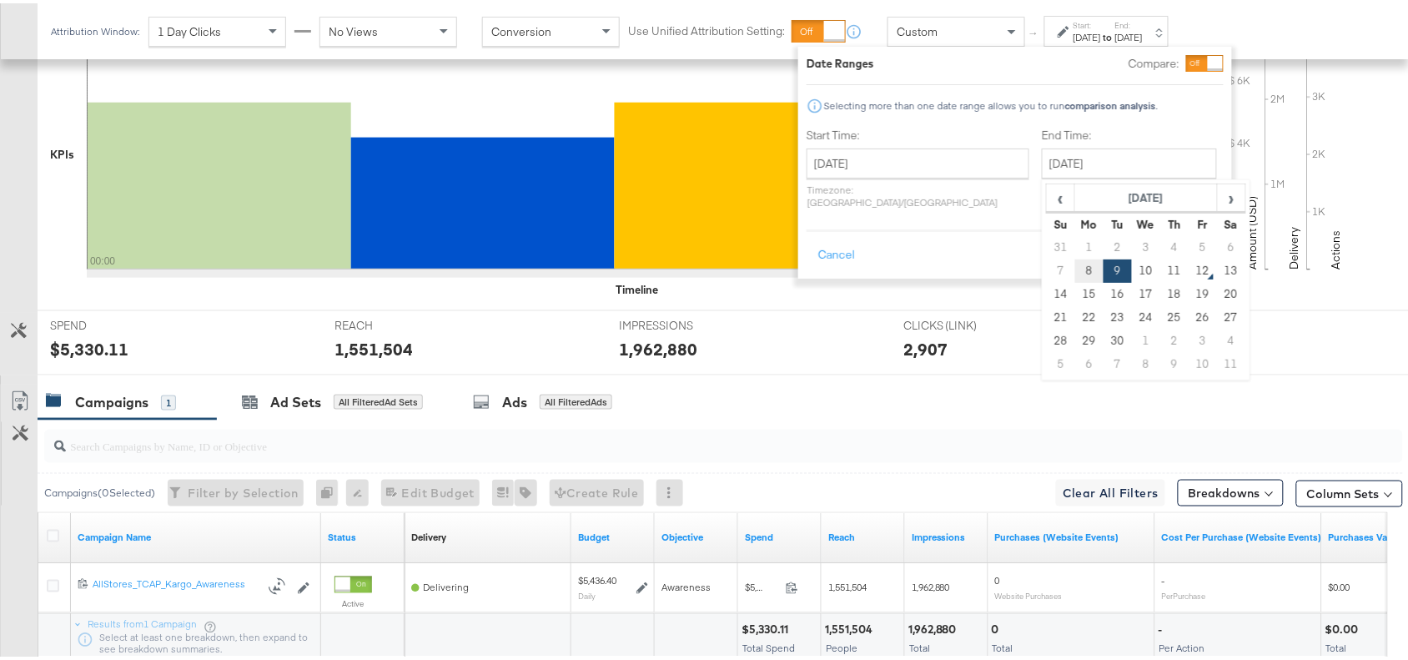
click at [1075, 268] on td "8" at bounding box center [1089, 267] width 28 height 23
type input "September 8th 2025"
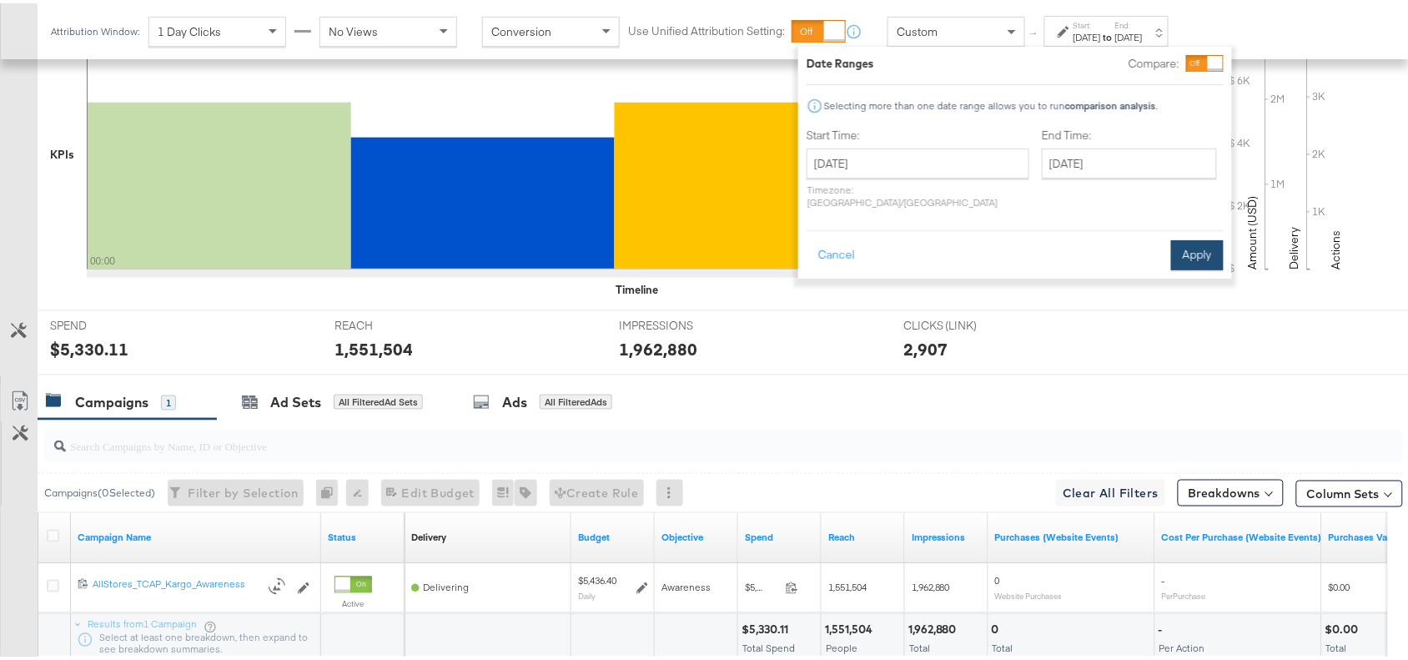
click at [1201, 239] on button "Apply" at bounding box center [1197, 252] width 53 height 30
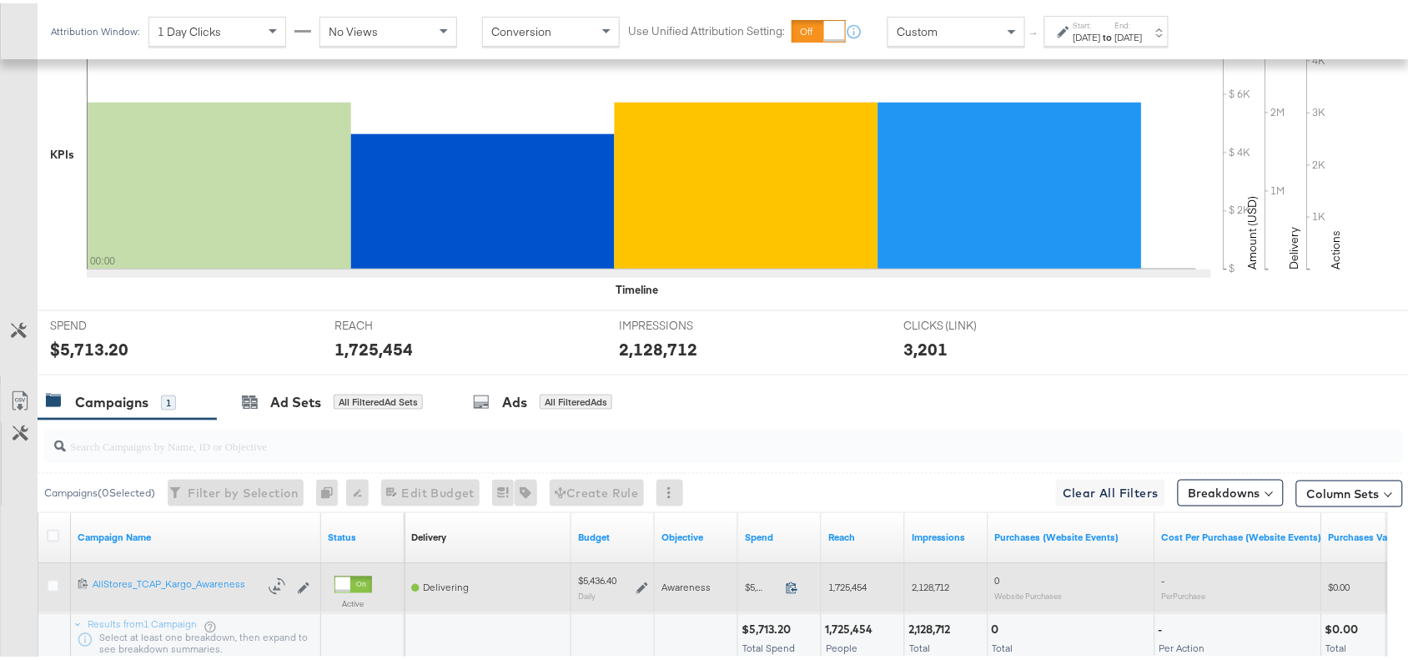
click at [792, 590] on icon at bounding box center [792, 584] width 13 height 13
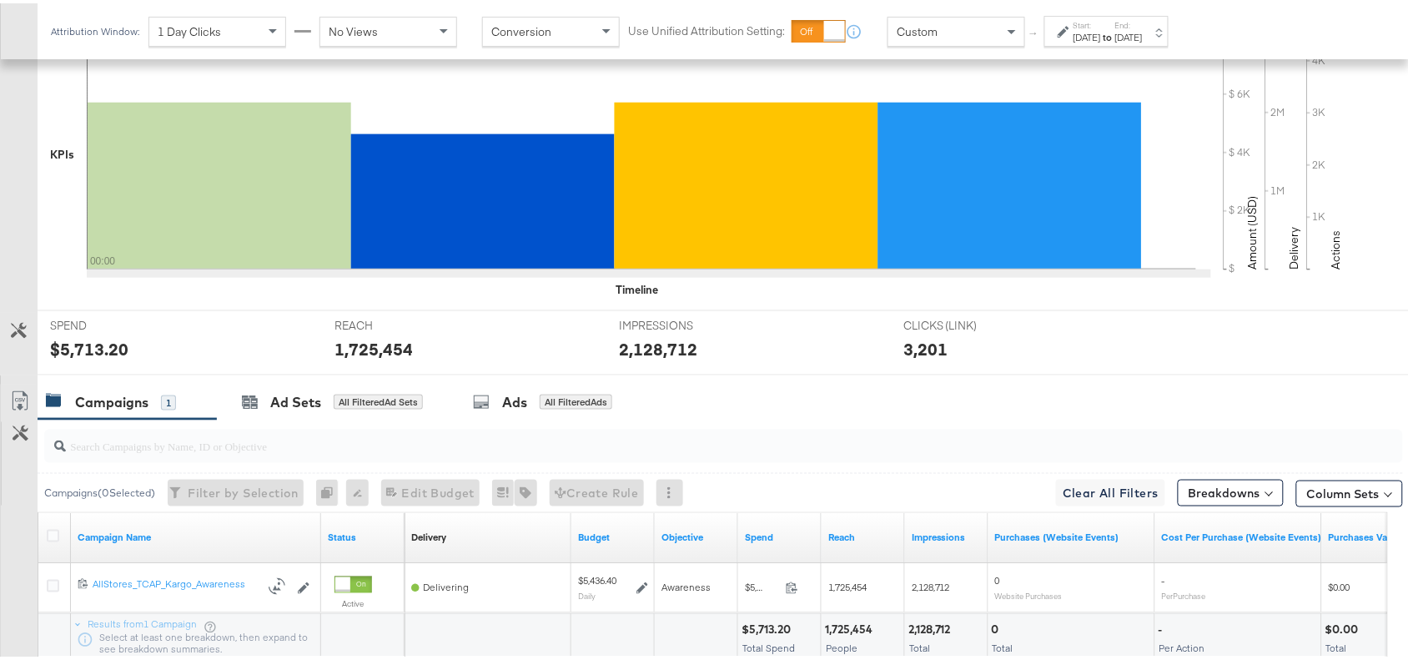
click at [1143, 35] on div "Sep 8th 2025" at bounding box center [1129, 34] width 28 height 13
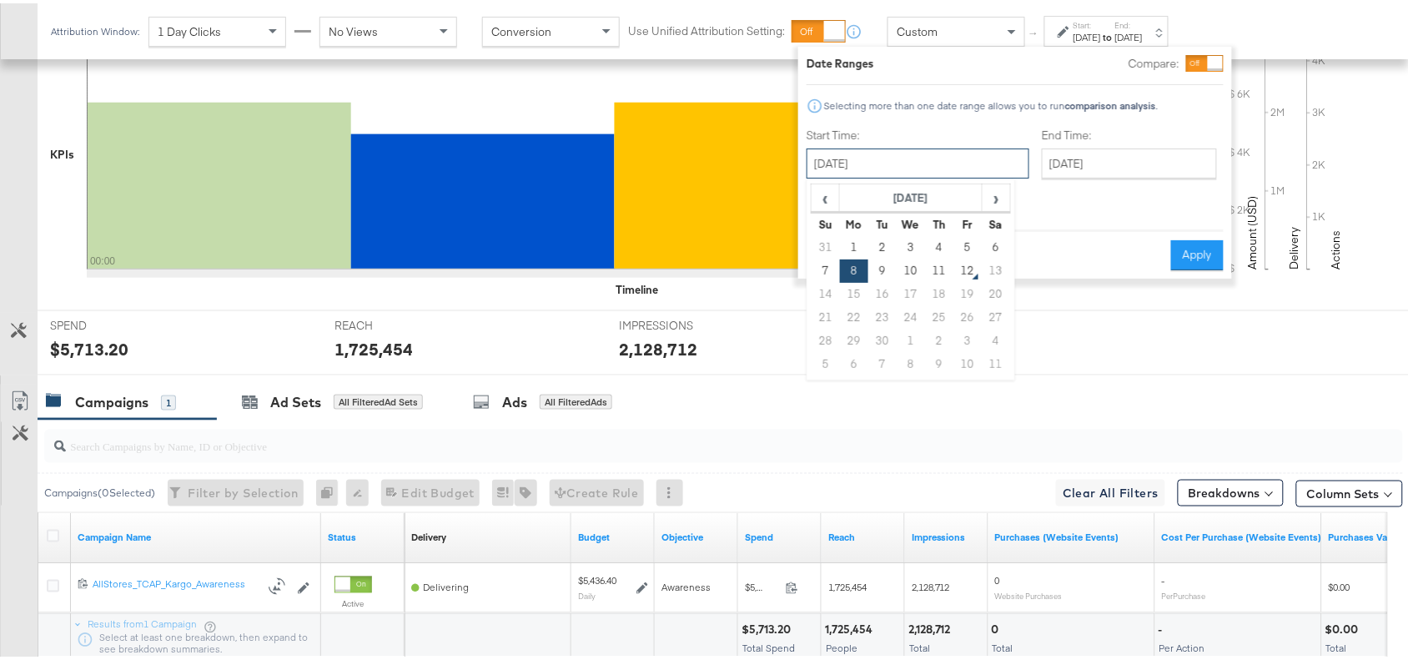
click at [894, 169] on input "September 8th 2025" at bounding box center [917, 160] width 223 height 30
click at [820, 277] on td "7" at bounding box center [825, 267] width 28 height 23
type input "September 7th 2025"
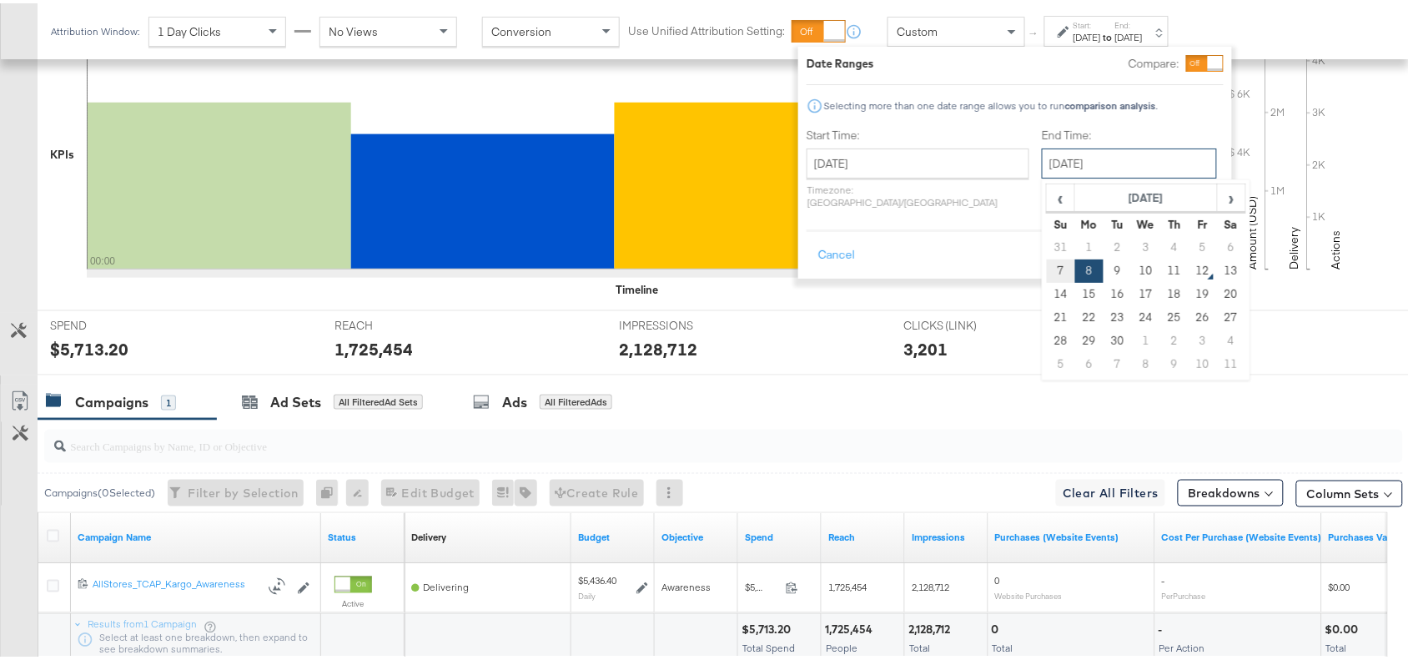
drag, startPoint x: 1059, startPoint y: 165, endPoint x: 1014, endPoint y: 269, distance: 112.8
click at [1042, 175] on div "September 8th 2025 ‹ September 2025 › Su Mo Tu We Th Fr Sa 31 1 2 3 4 5 6 7 8 9…" at bounding box center [1129, 160] width 175 height 30
click at [1047, 269] on td "7" at bounding box center [1061, 267] width 28 height 23
type input "September 7th 2025"
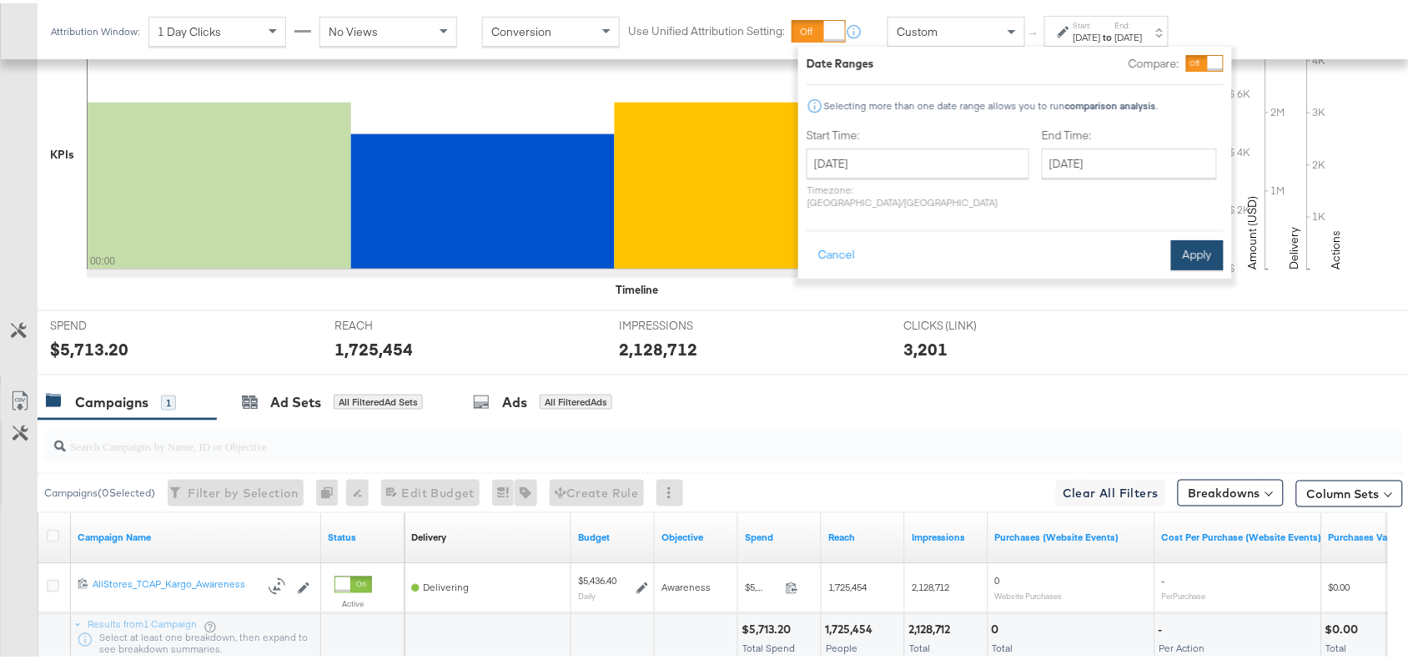
click at [1195, 237] on button "Apply" at bounding box center [1197, 252] width 53 height 30
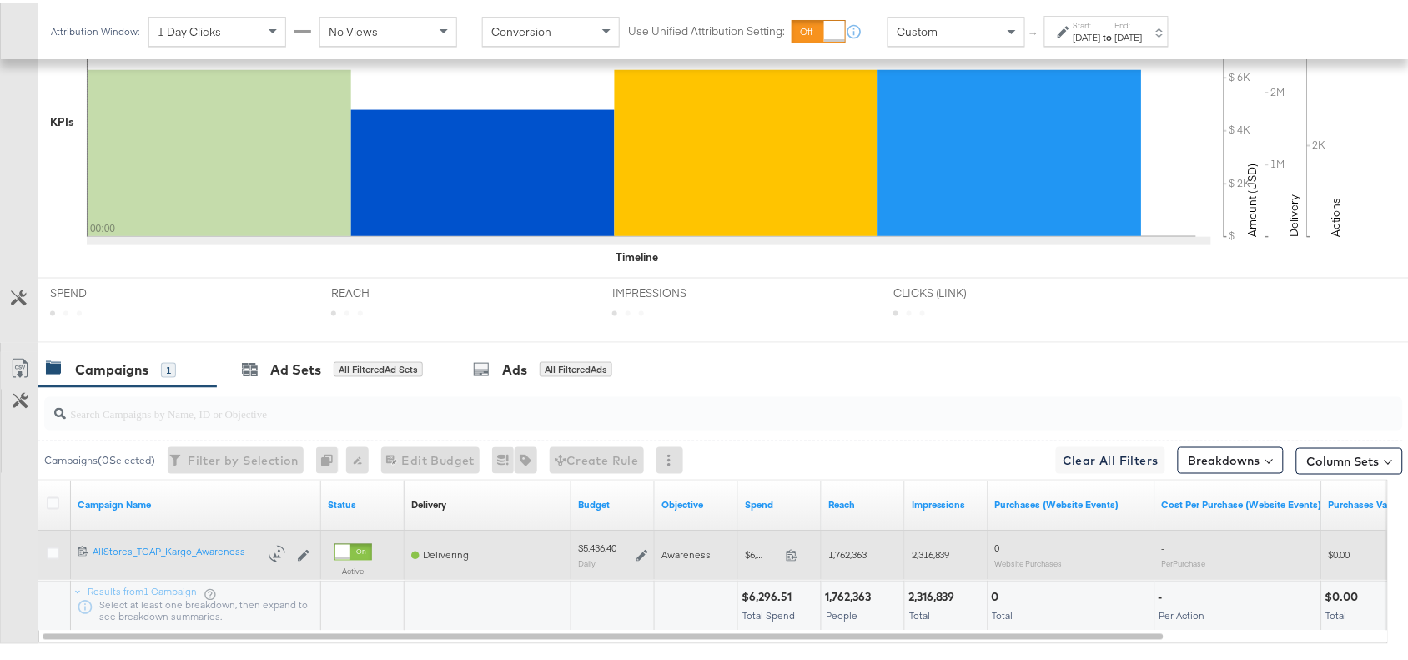
scroll to position [546, 0]
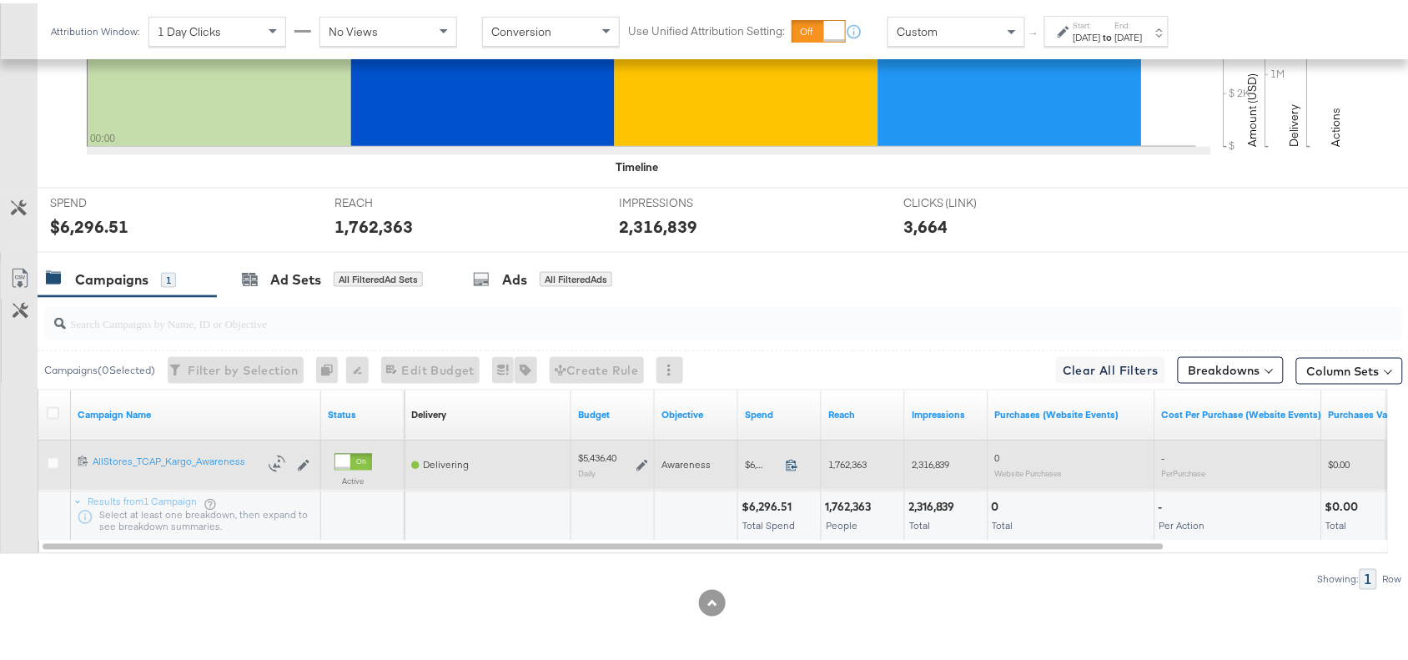
click at [786, 463] on icon at bounding box center [792, 461] width 13 height 13
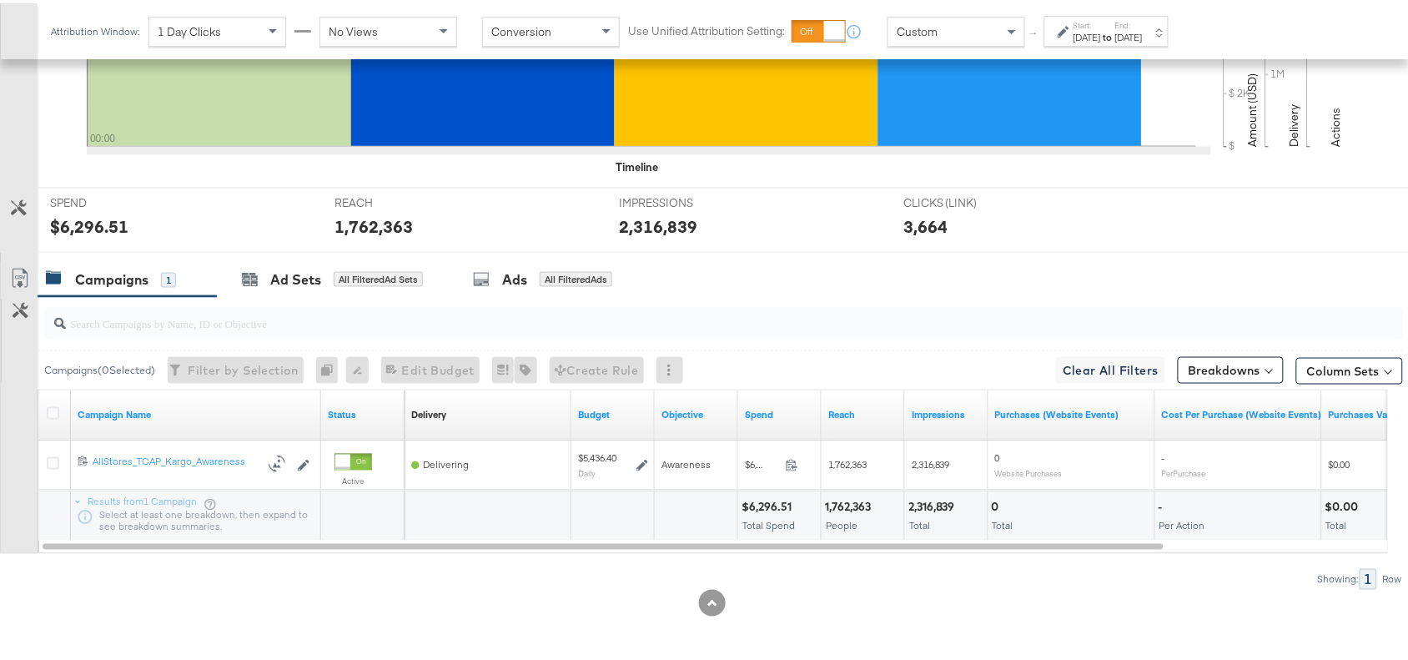
click at [1164, 43] on div "Start: Sep 7th 2025 to End: Sep 7th 2025" at bounding box center [1106, 28] width 124 height 31
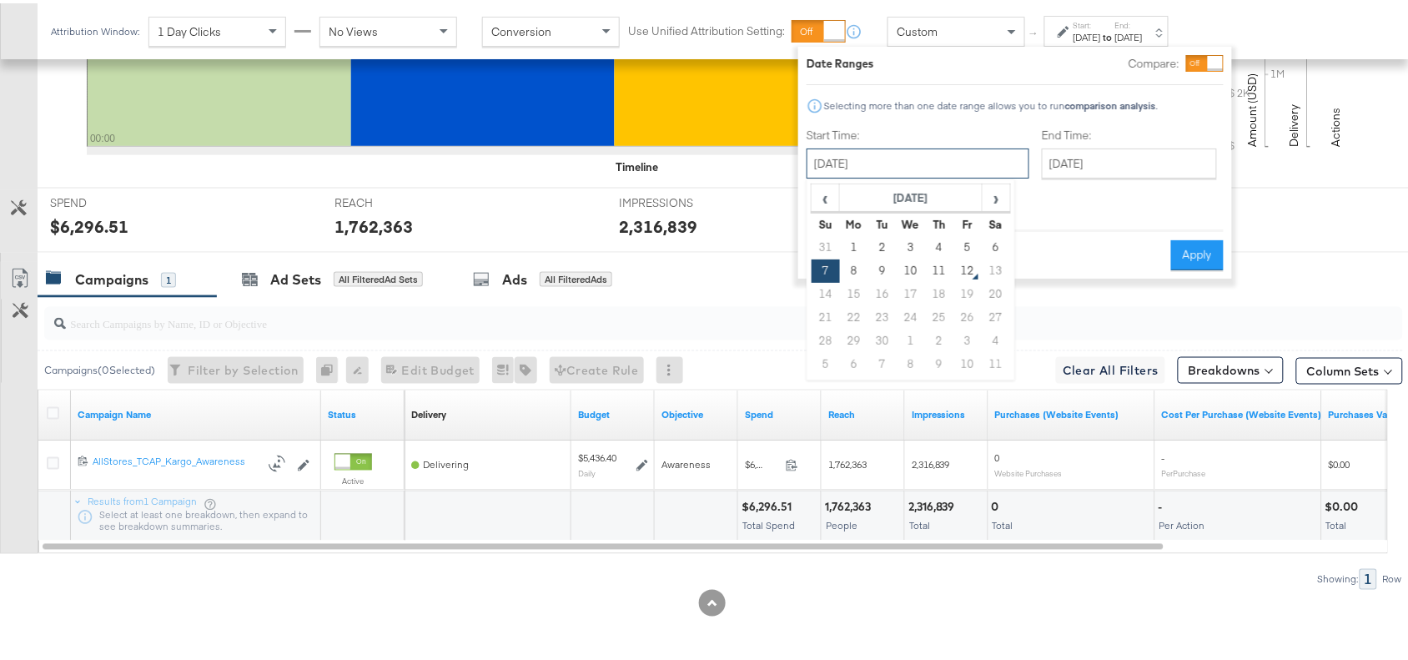
click at [905, 156] on input "September 7th 2025" at bounding box center [917, 160] width 223 height 30
click at [960, 248] on td "5" at bounding box center [967, 244] width 28 height 23
type input "September 5th 2025"
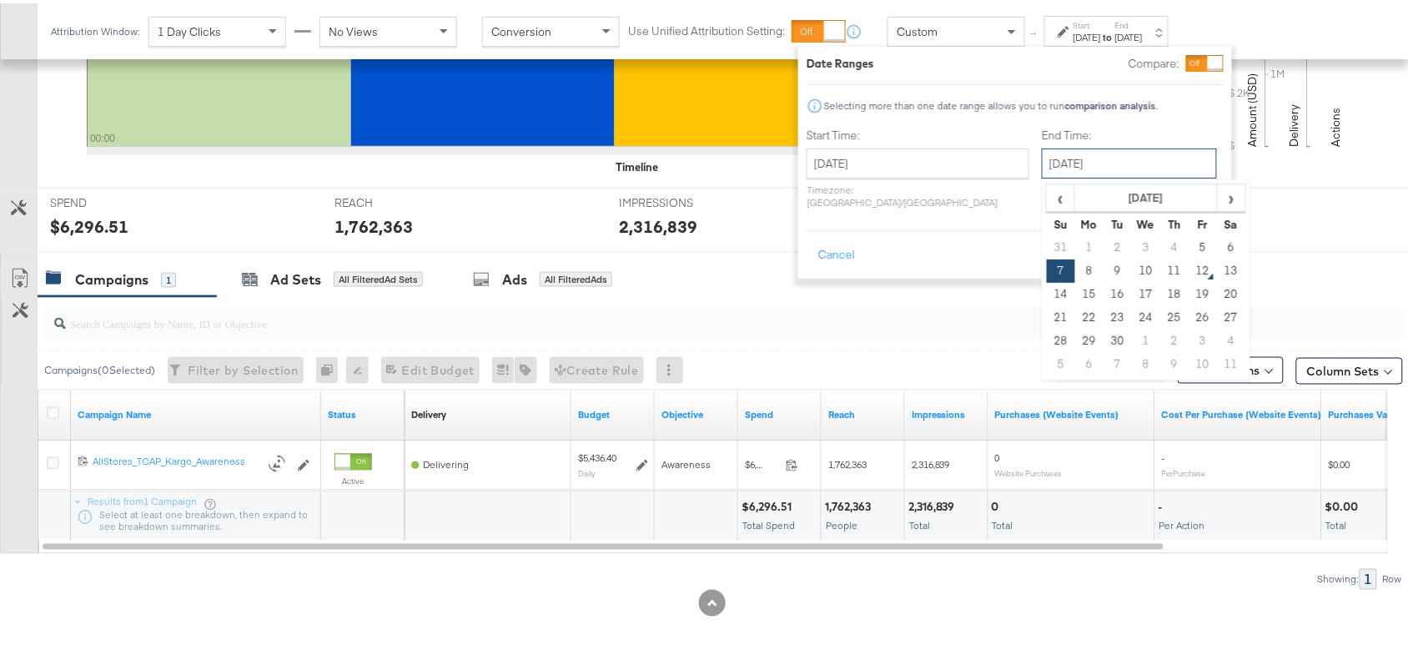
click at [1080, 163] on input "September 7th 2025" at bounding box center [1129, 160] width 175 height 30
click at [1188, 246] on td "5" at bounding box center [1202, 244] width 28 height 23
type input "September 5th 2025"
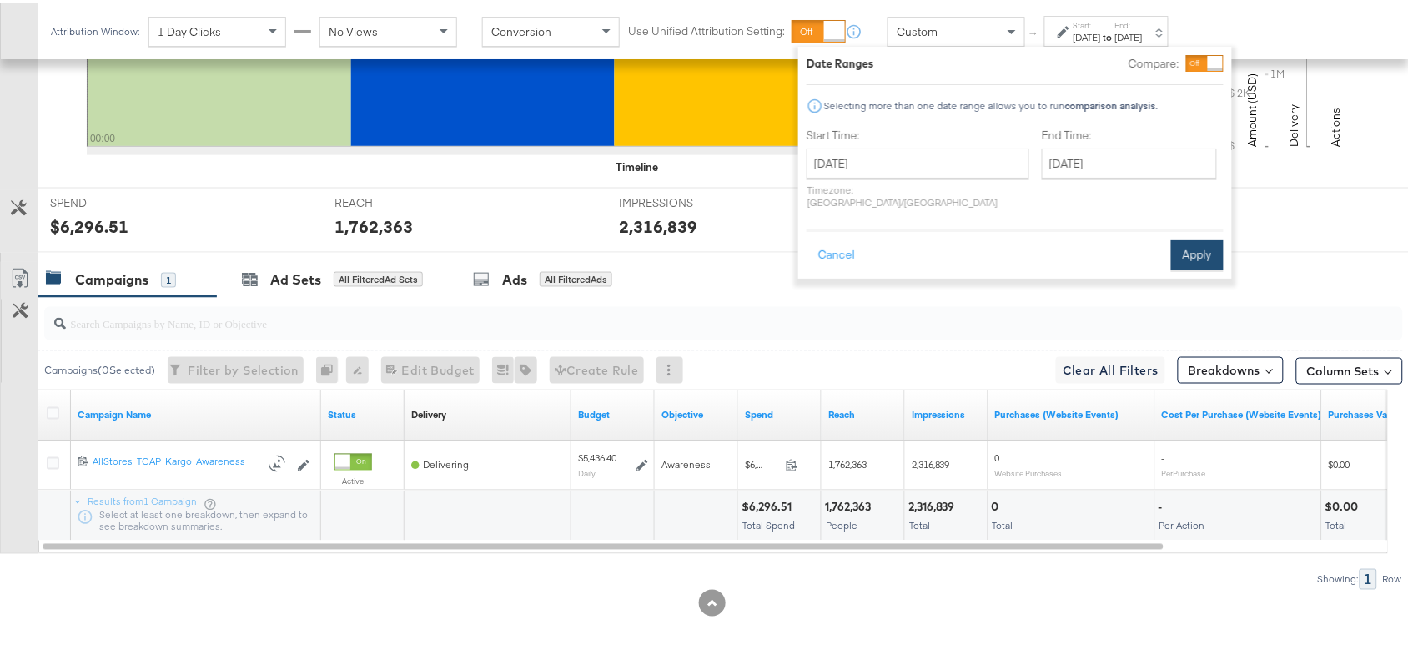
click at [1198, 237] on button "Apply" at bounding box center [1197, 252] width 53 height 30
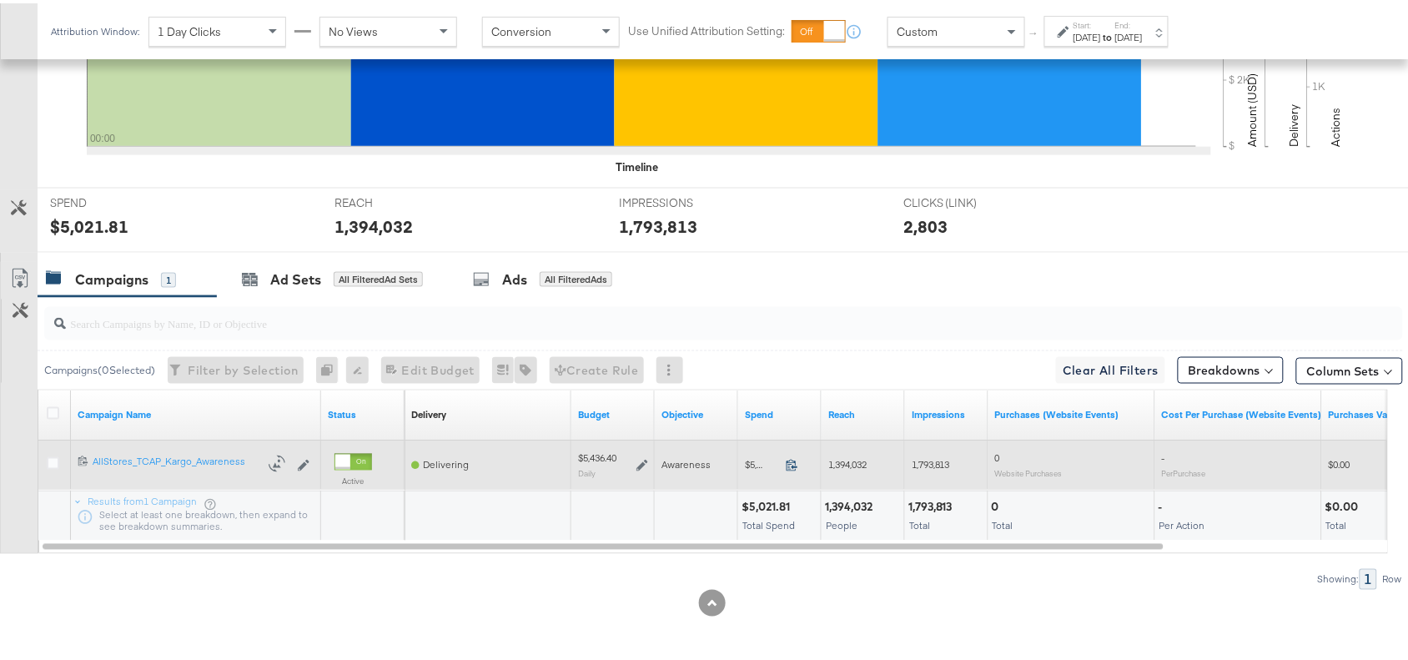
click at [789, 465] on icon at bounding box center [792, 461] width 13 height 13
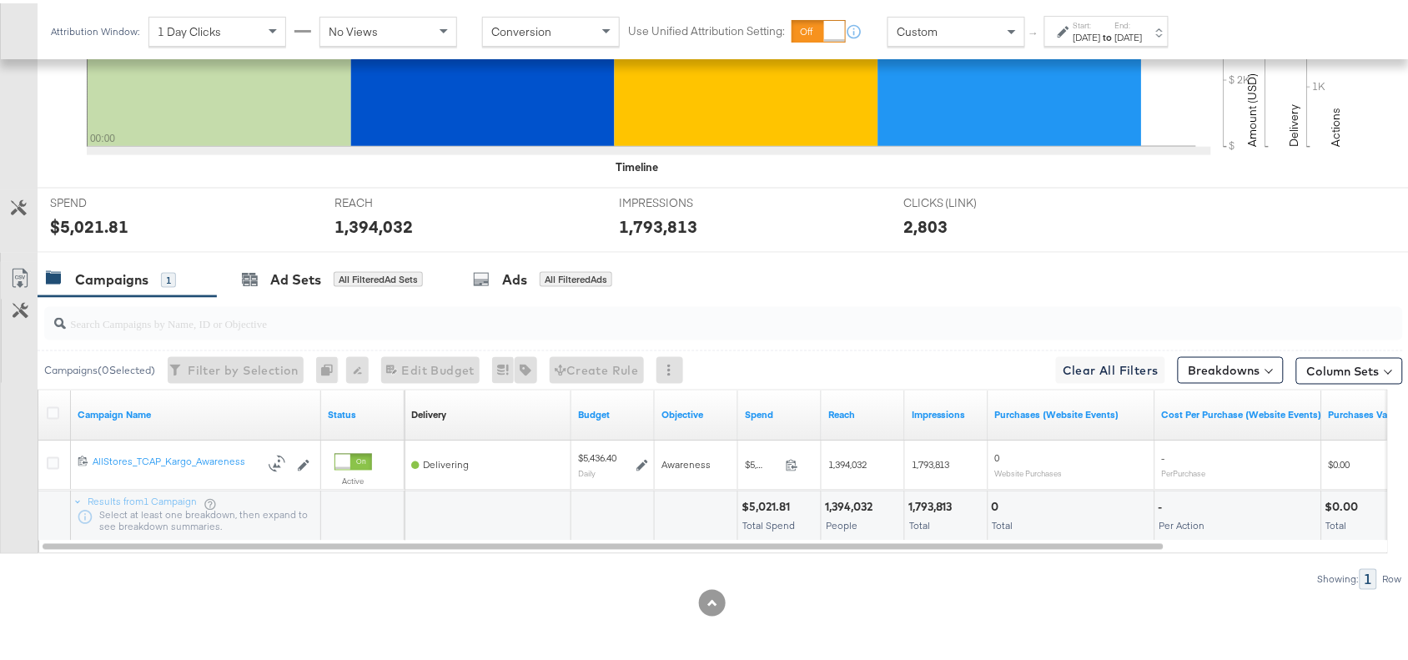
drag, startPoint x: 1113, startPoint y: 31, endPoint x: 1136, endPoint y: 31, distance: 22.5
click at [1136, 31] on div "Start: Sep 5th 2025 to End: Sep 5th 2025" at bounding box center [1107, 29] width 69 height 24
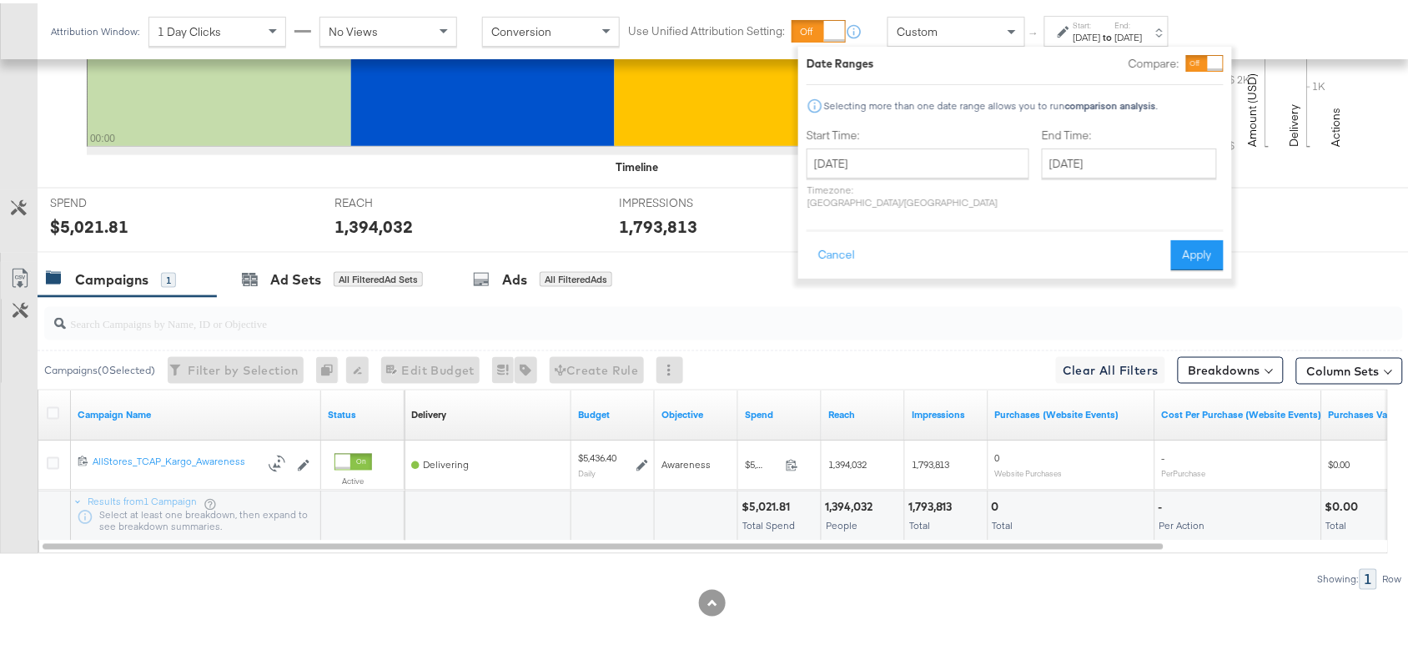
click at [1115, 31] on strong "to" at bounding box center [1108, 34] width 14 height 13
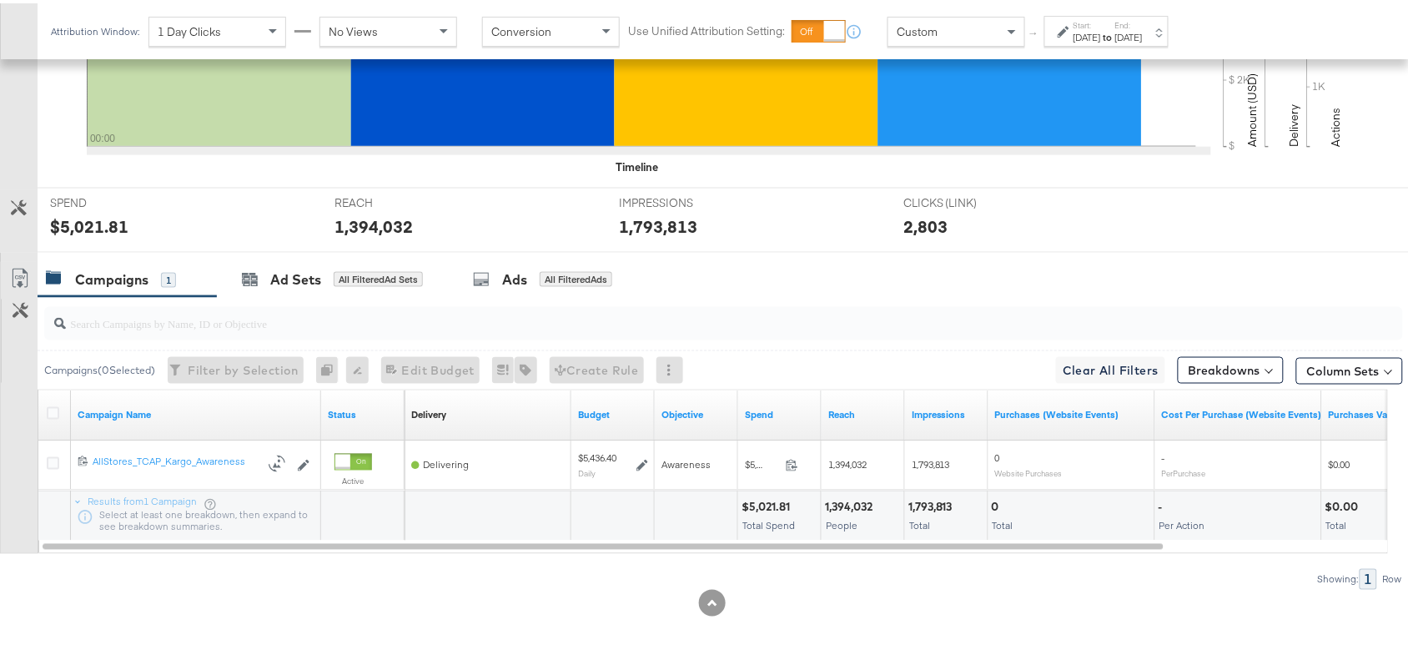
click at [1101, 31] on div "Sep 5th 2025" at bounding box center [1087, 34] width 28 height 13
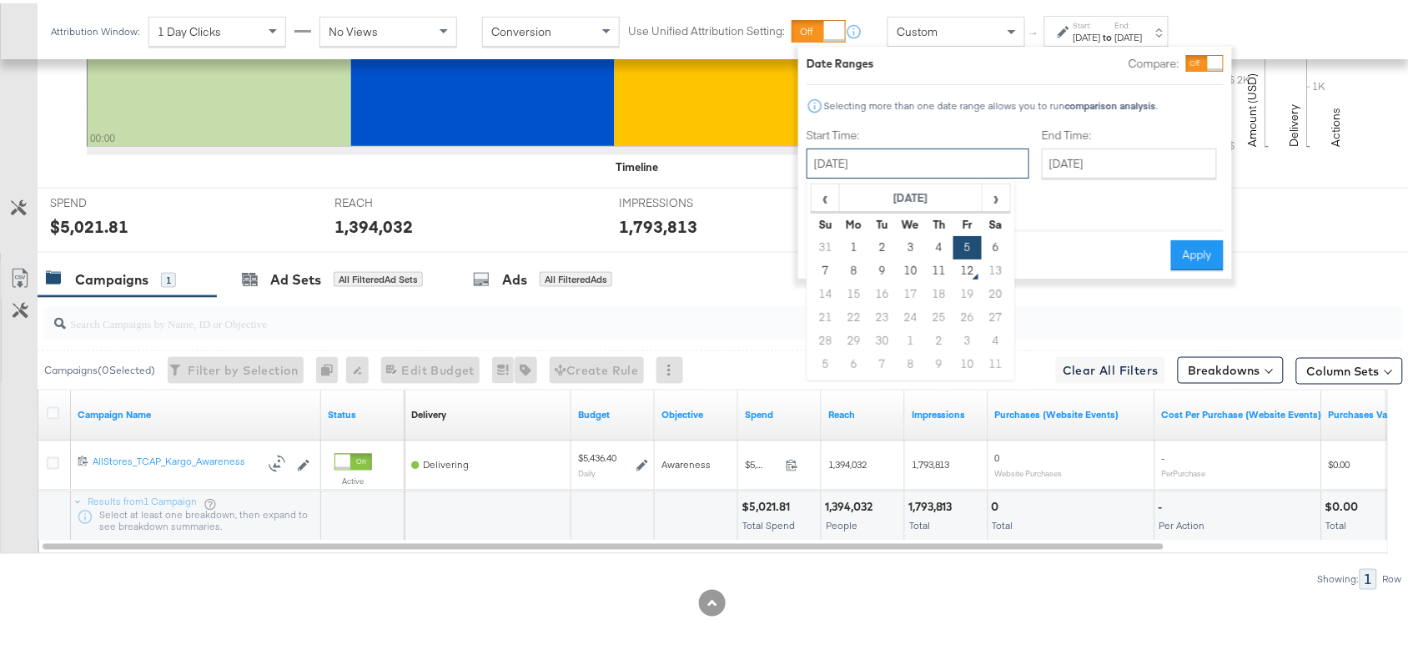
click at [897, 158] on input "September 5th 2025" at bounding box center [917, 160] width 223 height 30
click at [938, 243] on td "4" at bounding box center [939, 244] width 28 height 23
type input "September 4th 2025"
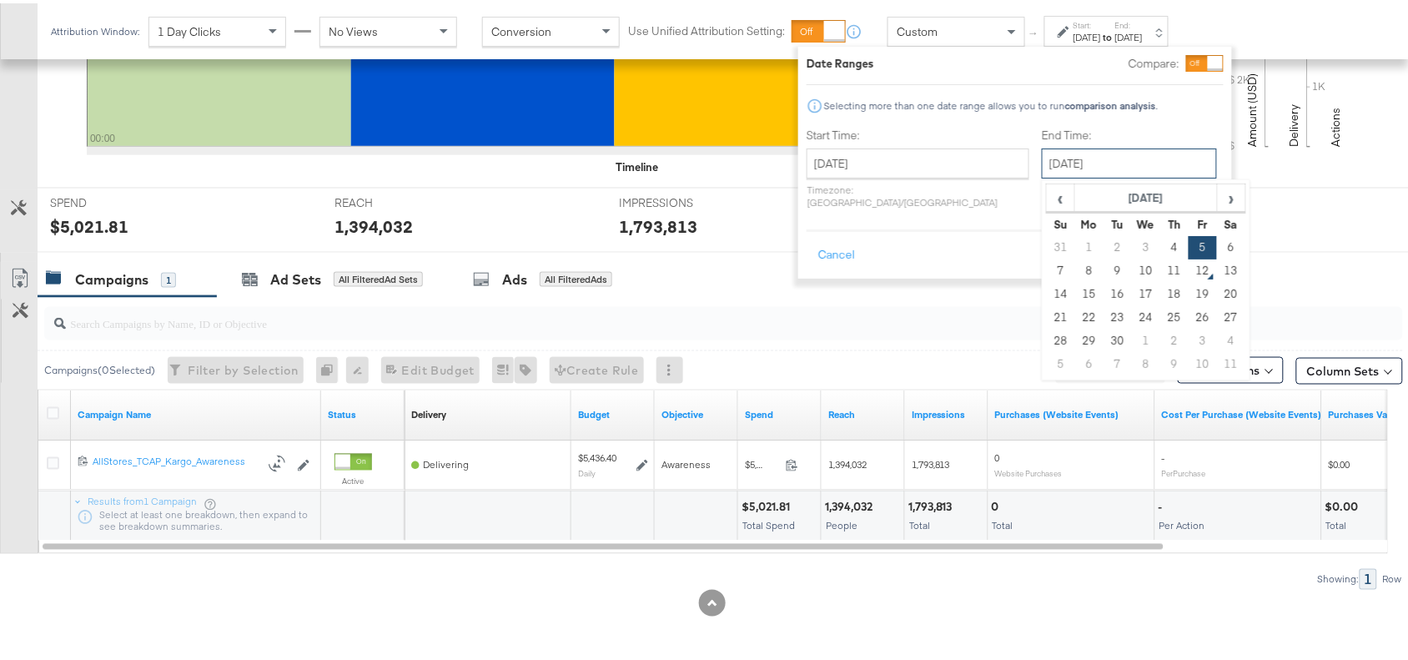
click at [1084, 160] on input "September 5th 2025" at bounding box center [1129, 160] width 175 height 30
click at [1160, 244] on td "4" at bounding box center [1174, 244] width 28 height 23
type input "September 4th 2025"
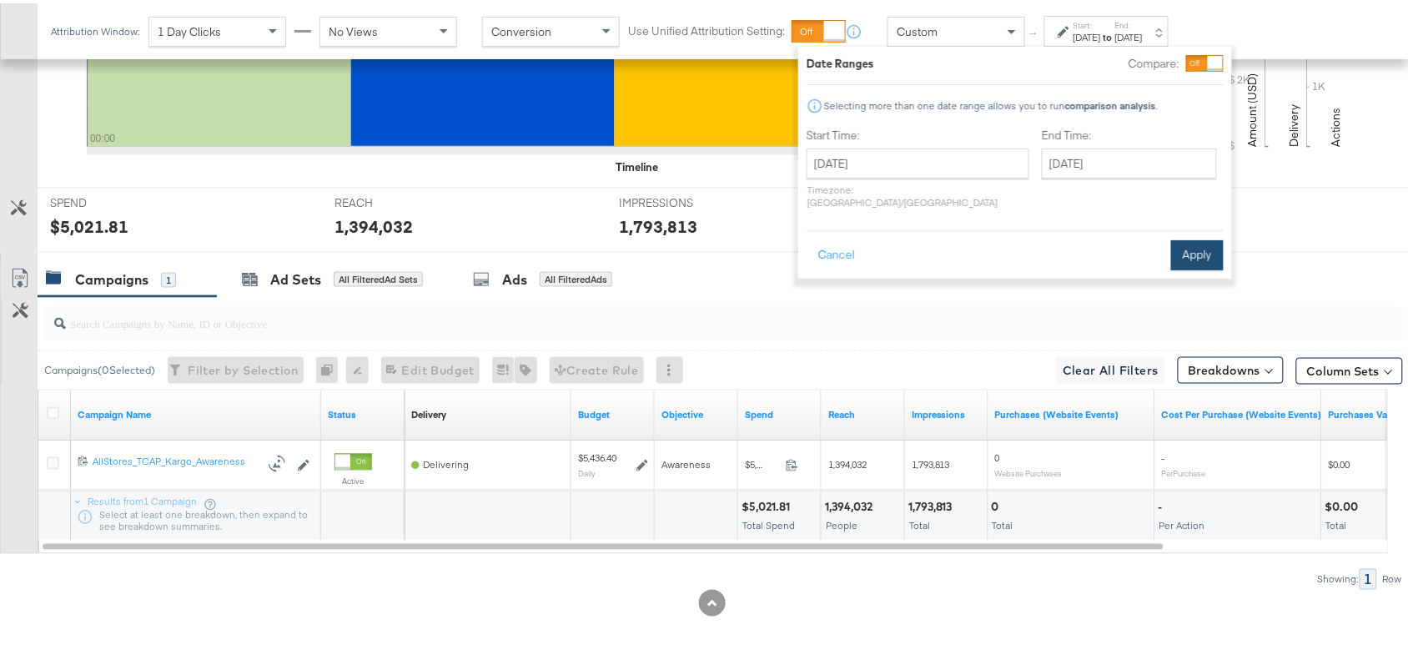
click at [1206, 237] on button "Apply" at bounding box center [1197, 252] width 53 height 30
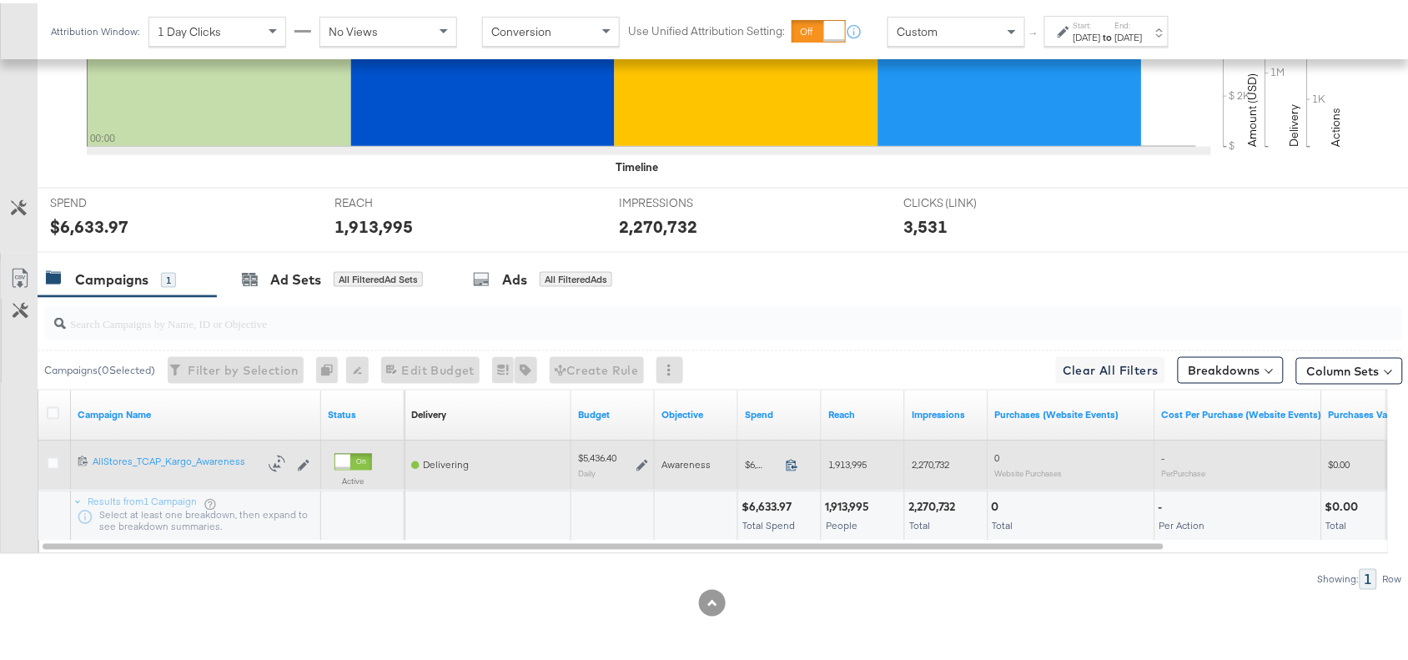
click at [794, 460] on icon at bounding box center [792, 461] width 13 height 13
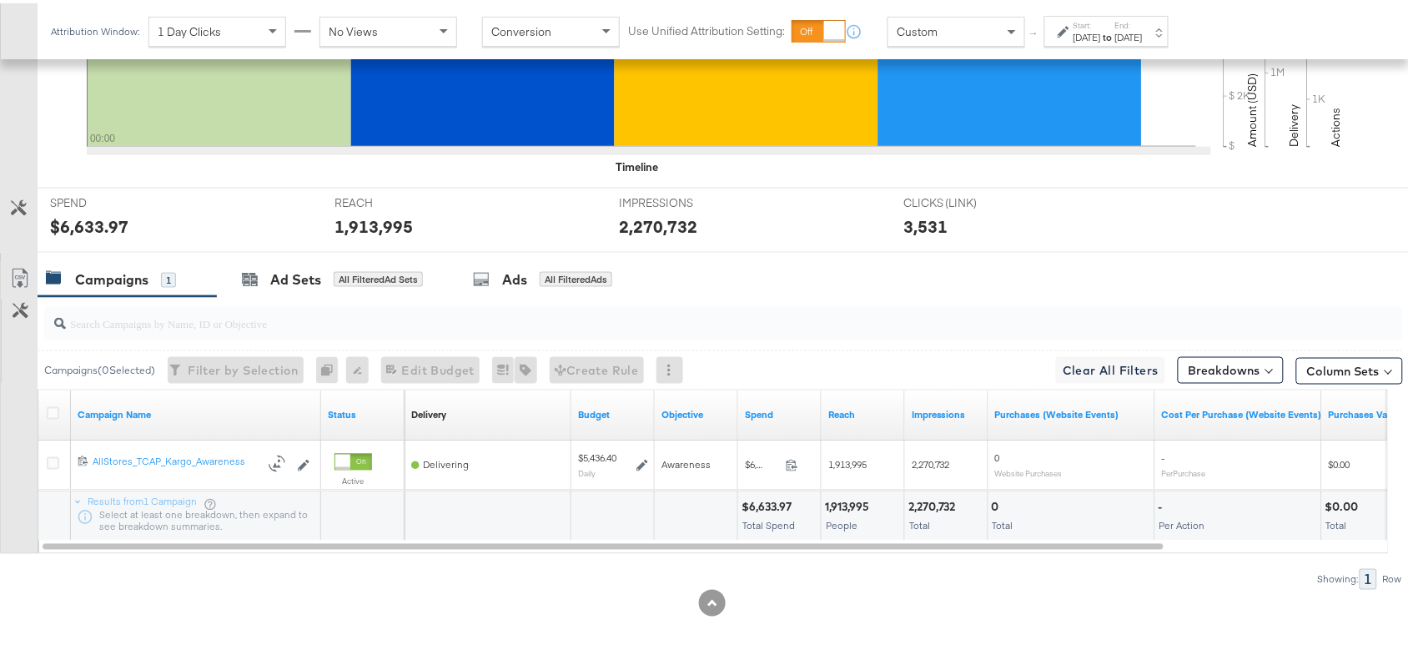
click at [1143, 26] on label "End:" at bounding box center [1129, 22] width 28 height 11
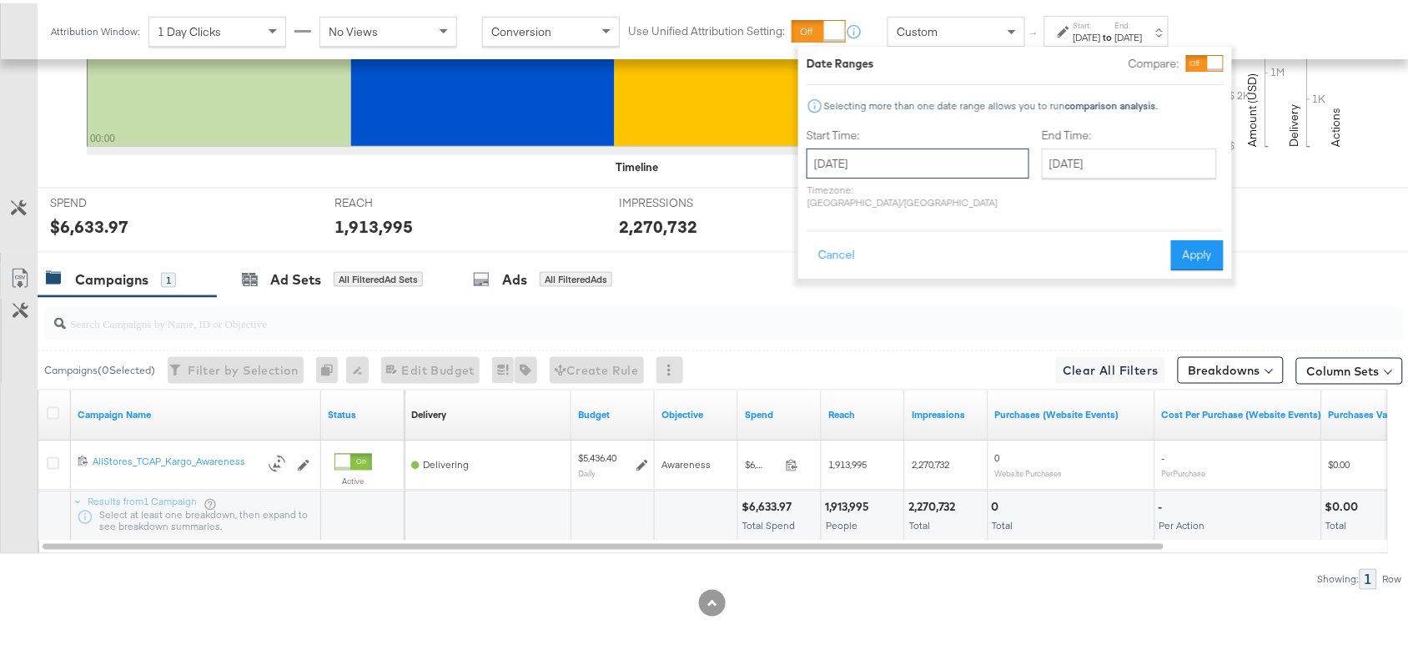
click at [868, 159] on input "September 4th 2025" at bounding box center [917, 160] width 223 height 30
click at [913, 244] on td "3" at bounding box center [911, 244] width 28 height 23
type input "September 3rd 2025"
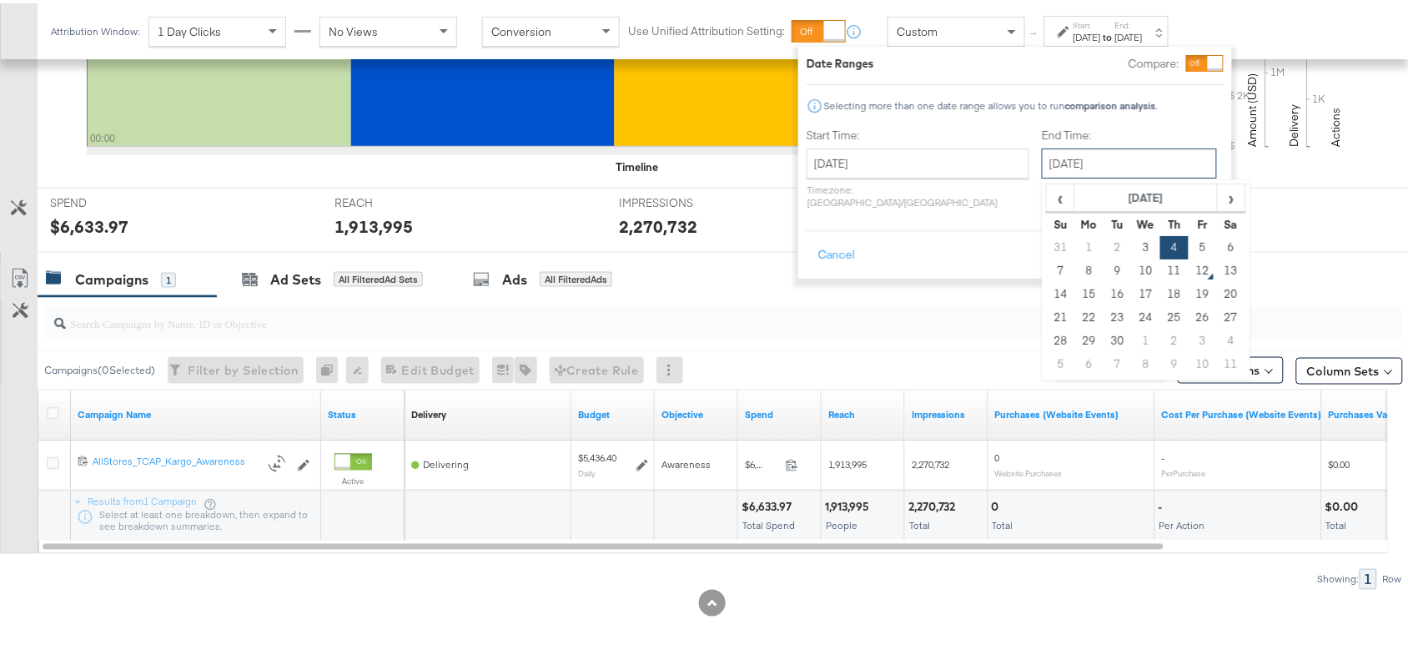
click at [1093, 163] on input "September 4th 2025" at bounding box center [1129, 160] width 175 height 30
click at [1132, 240] on td "3" at bounding box center [1146, 244] width 28 height 23
type input "September 3rd 2025"
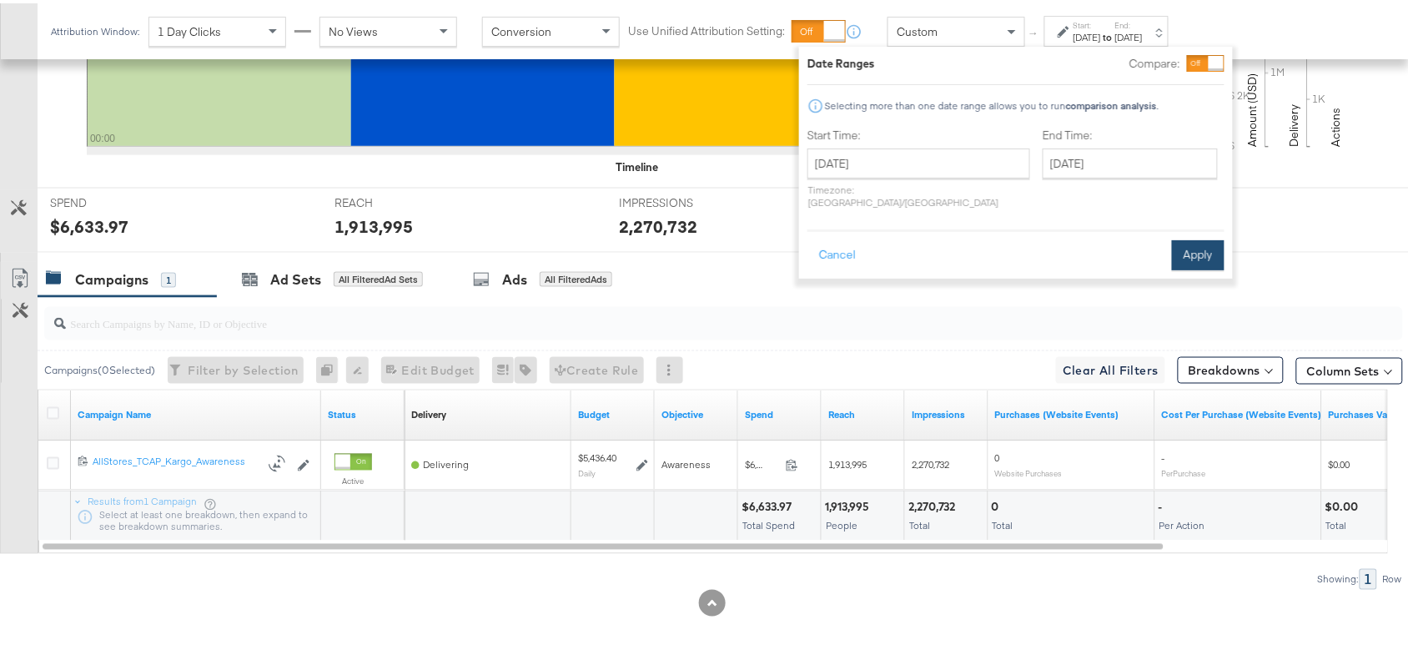
click at [1203, 237] on button "Apply" at bounding box center [1198, 252] width 53 height 30
